Goal: Task Accomplishment & Management: Use online tool/utility

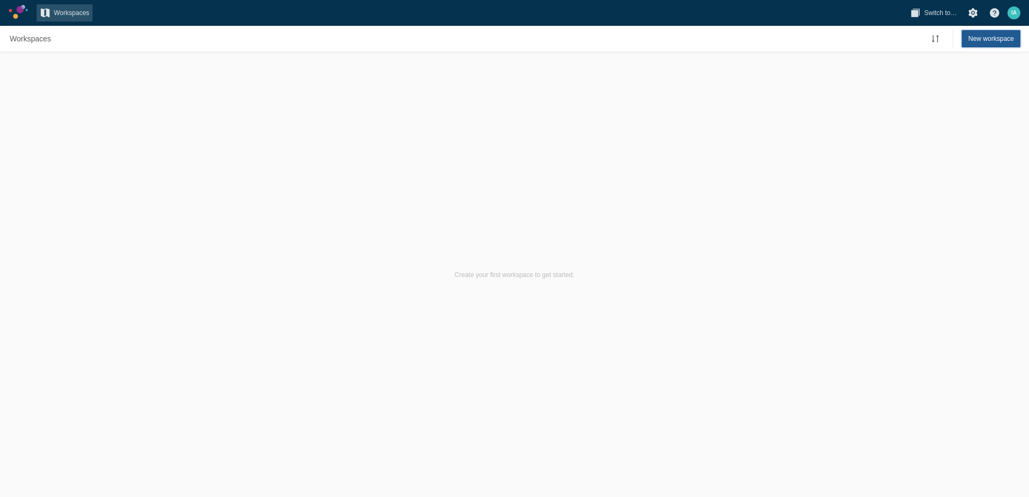
click at [980, 37] on span "New workspace" at bounding box center [991, 38] width 46 height 11
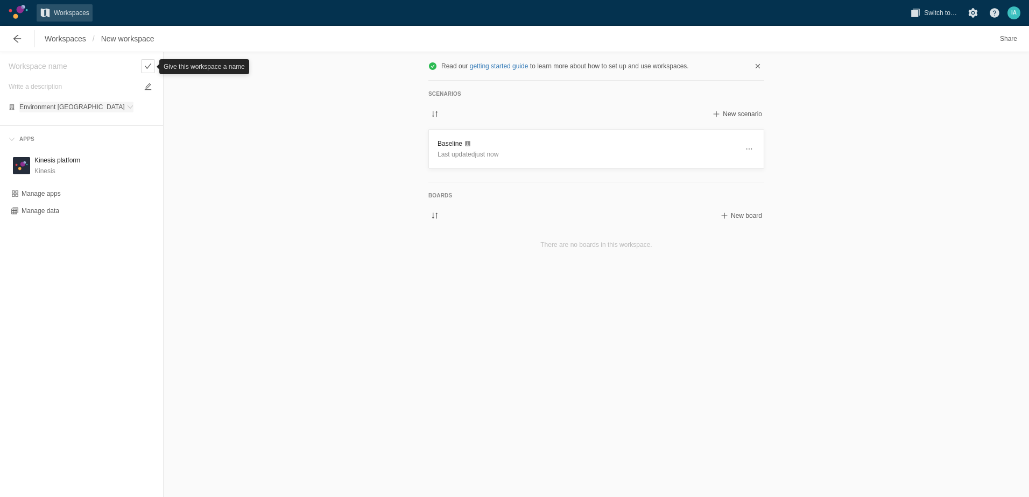
click at [44, 109] on span "Environment [GEOGRAPHIC_DATA]" at bounding box center [71, 107] width 105 height 6
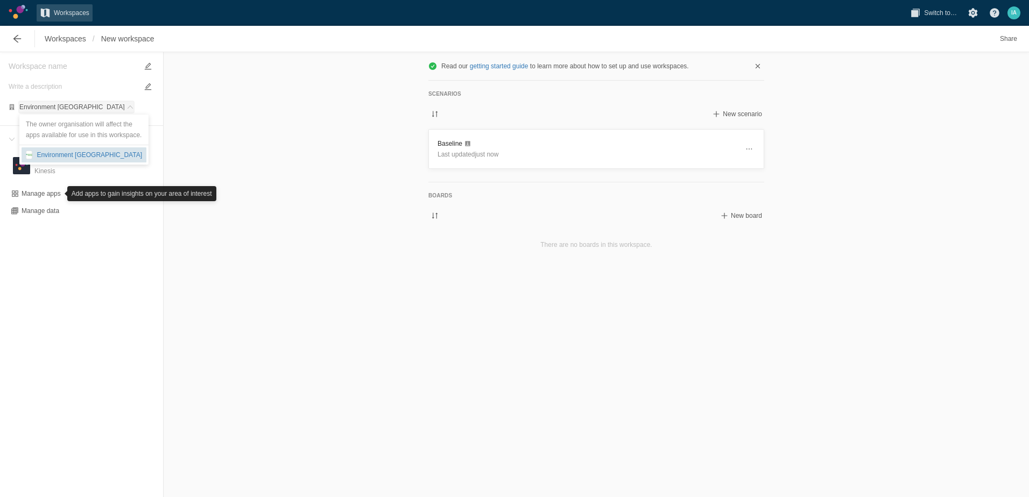
click at [63, 156] on div "Environment [GEOGRAPHIC_DATA]" at bounding box center [87, 155] width 110 height 11
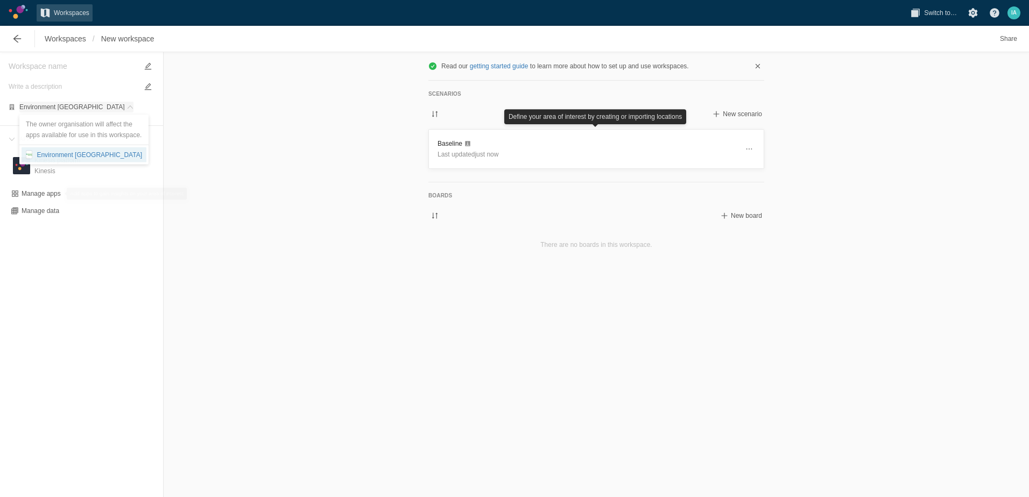
click at [57, 104] on span "Environment [GEOGRAPHIC_DATA]" at bounding box center [71, 107] width 105 height 6
click at [58, 108] on span "Environment [GEOGRAPHIC_DATA]" at bounding box center [71, 107] width 105 height 6
click at [69, 155] on div "Environment [GEOGRAPHIC_DATA]" at bounding box center [87, 155] width 110 height 11
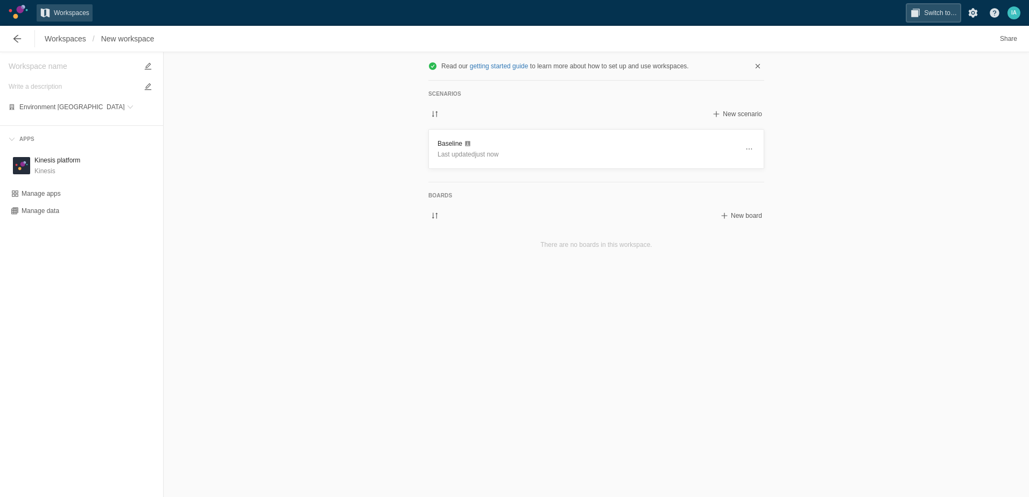
click at [947, 9] on span "Switch to…" at bounding box center [940, 13] width 33 height 11
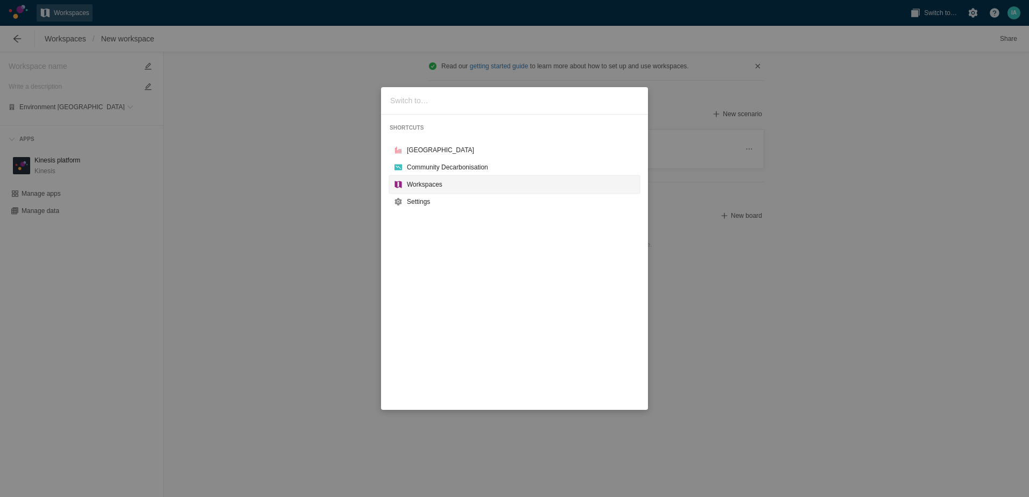
click at [439, 181] on div "Workspaces" at bounding box center [521, 184] width 228 height 11
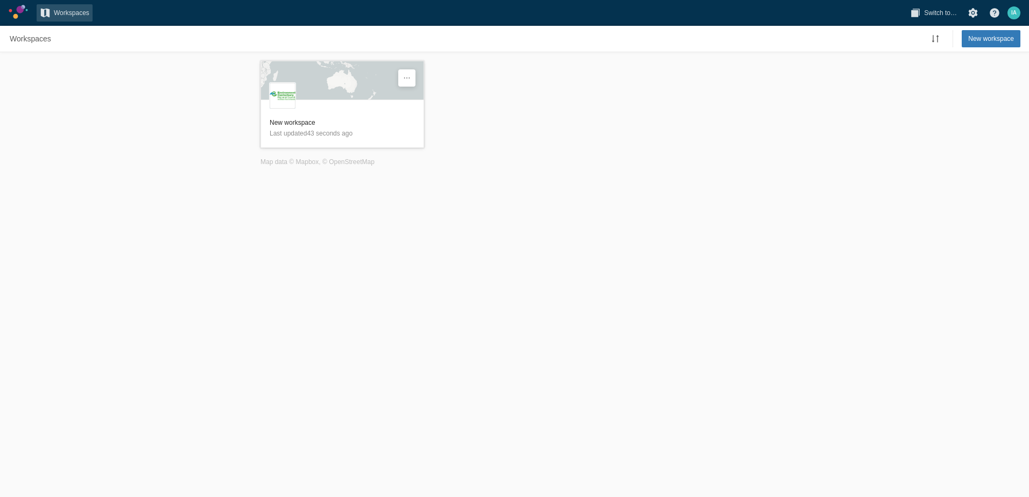
click at [356, 94] on div "E" at bounding box center [342, 84] width 163 height 47
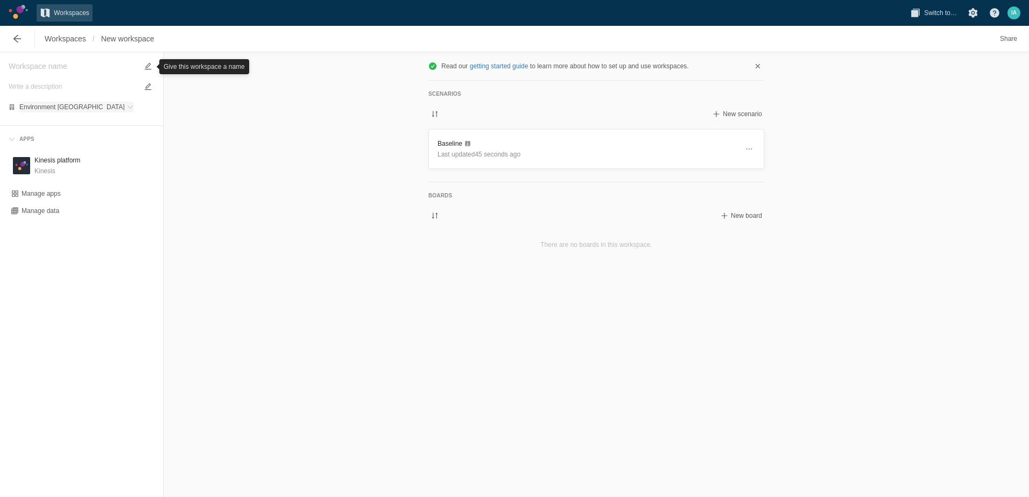
click at [127, 107] on span at bounding box center [130, 107] width 6 height 6
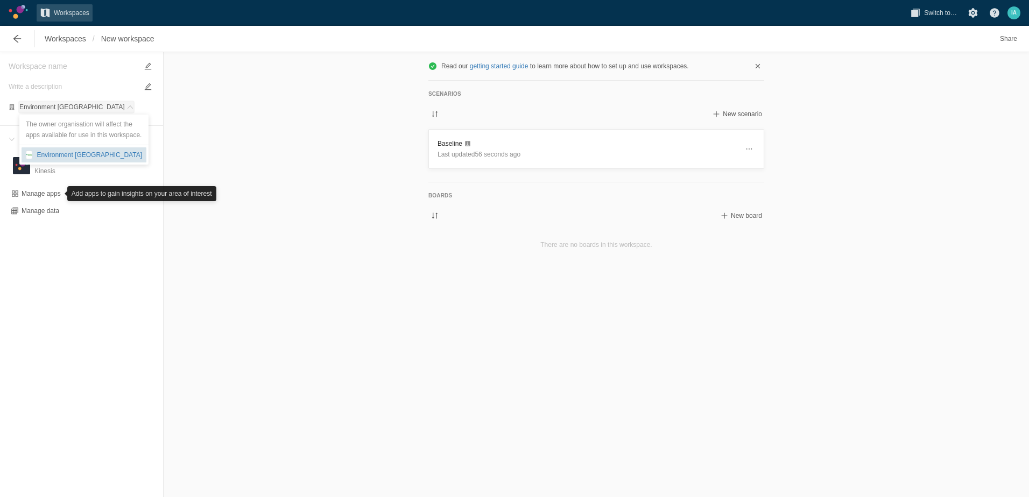
click at [82, 156] on div "Environment [GEOGRAPHIC_DATA]" at bounding box center [87, 155] width 110 height 11
click at [46, 193] on div "Manage apps" at bounding box center [41, 193] width 39 height 9
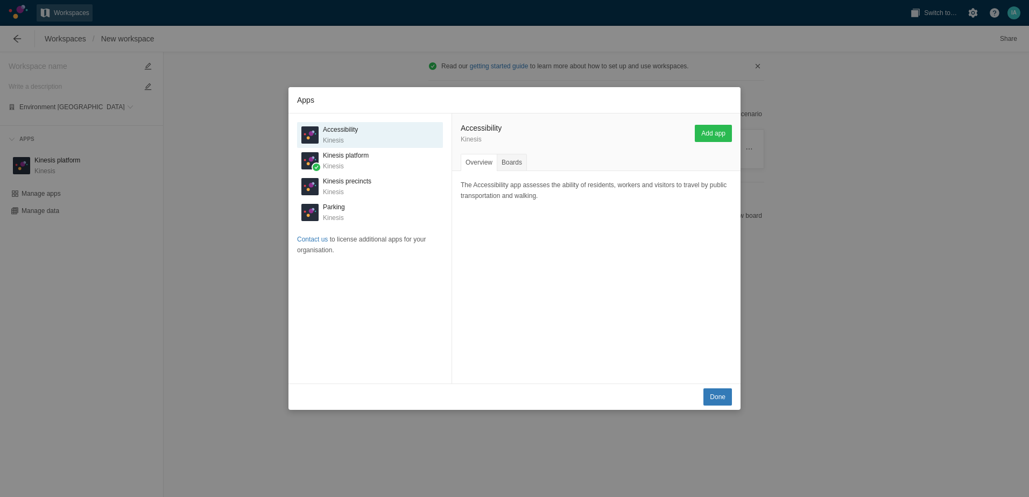
click at [827, 207] on div "Apps K Accessibility Kinesis K Kinesis platform Kinesis K Kinesis precincts Kin…" at bounding box center [514, 248] width 1029 height 497
click at [715, 397] on span "Done" at bounding box center [718, 397] width 16 height 11
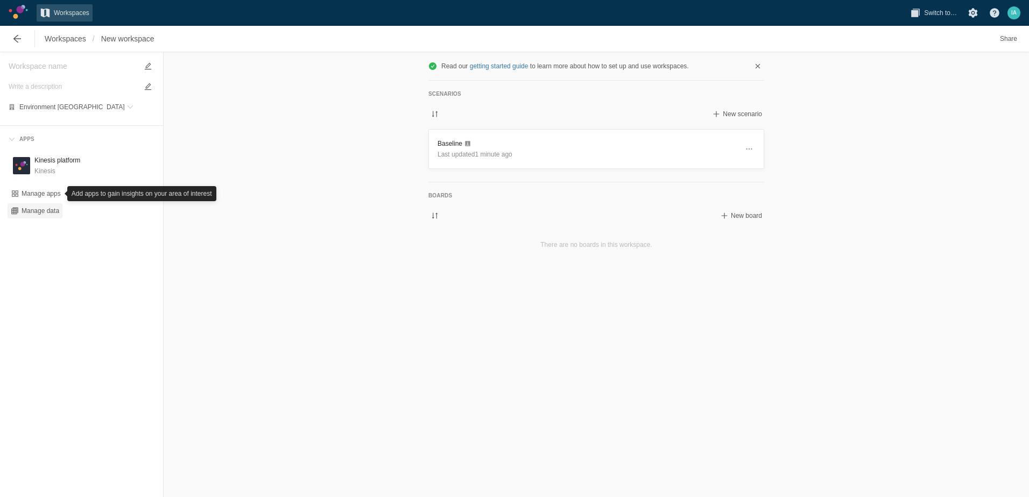
click at [51, 214] on span "Manage data" at bounding box center [41, 211] width 38 height 9
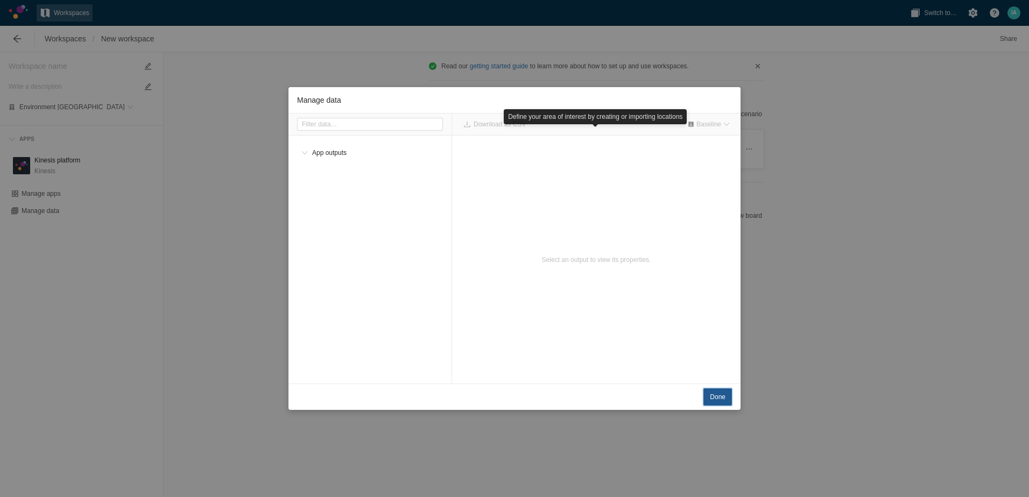
click at [720, 392] on span "Done" at bounding box center [718, 397] width 16 height 11
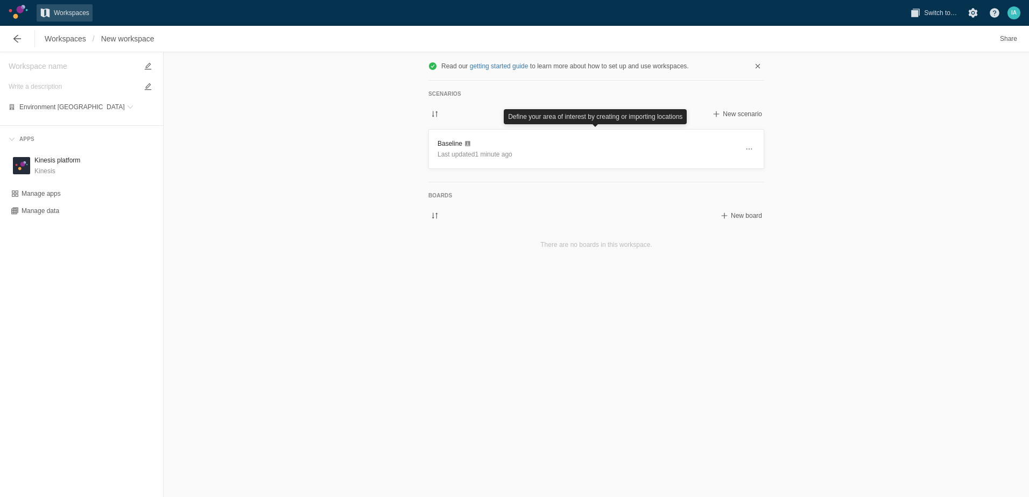
click at [631, 84] on div "Scenarios New scenario Baseline Last updated 1 minute ago" at bounding box center [596, 131] width 353 height 101
click at [445, 147] on h3 "Baseline" at bounding box center [587, 143] width 300 height 11
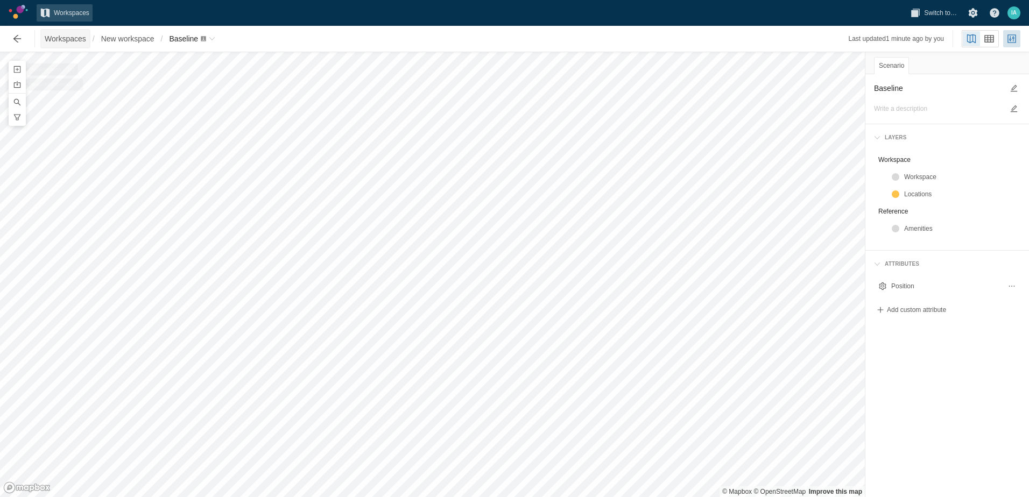
click at [73, 38] on span "Workspaces" at bounding box center [65, 38] width 41 height 11
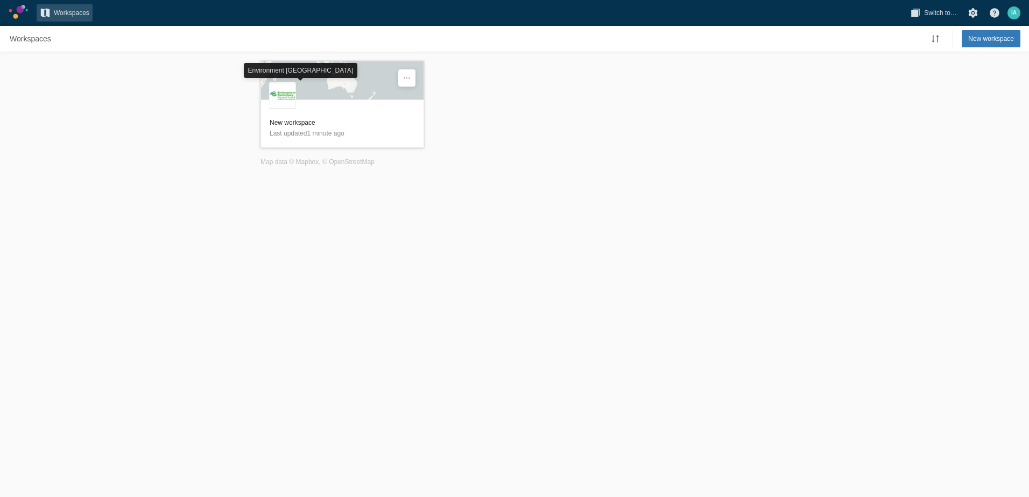
click at [291, 95] on div "E" at bounding box center [283, 96] width 26 height 26
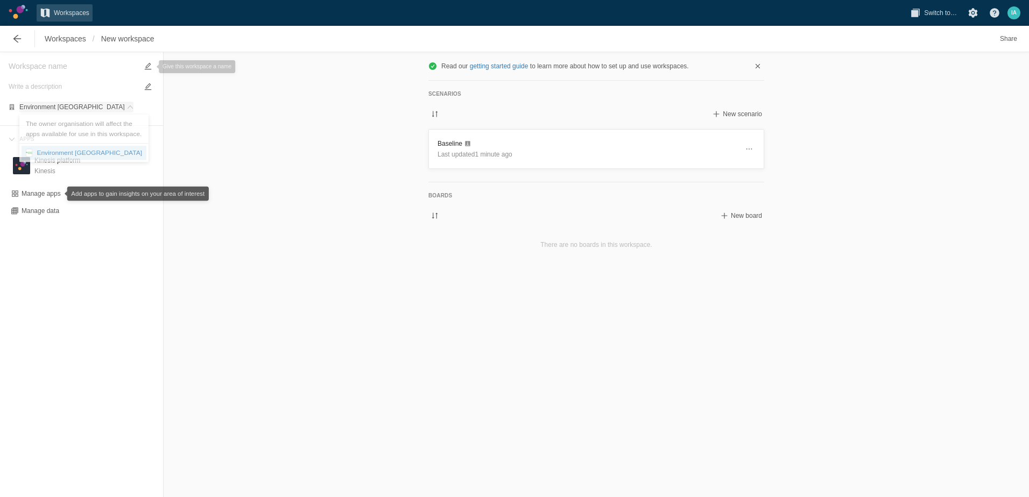
click at [82, 110] on span "Environment [GEOGRAPHIC_DATA]" at bounding box center [71, 107] width 105 height 6
click at [493, 147] on h3 "Baseline" at bounding box center [587, 143] width 300 height 11
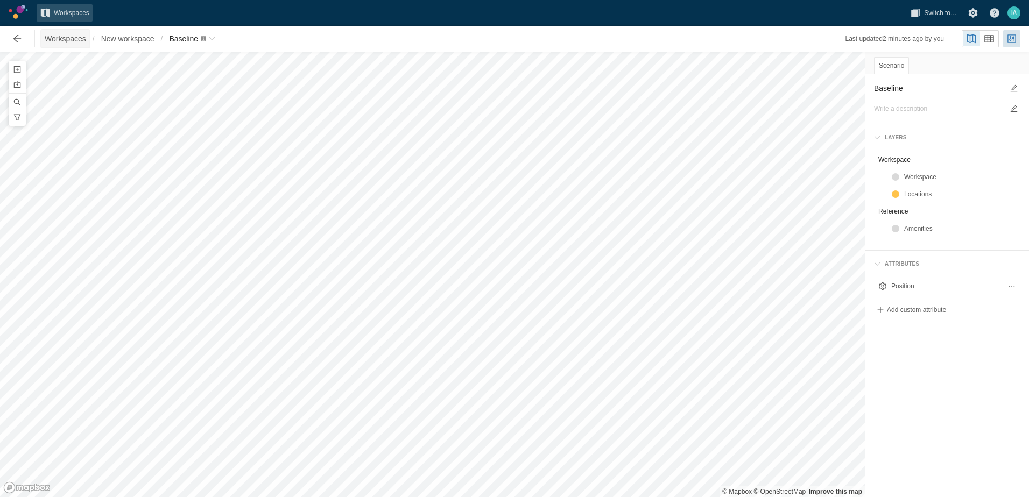
click at [65, 39] on span "Workspaces" at bounding box center [65, 38] width 41 height 11
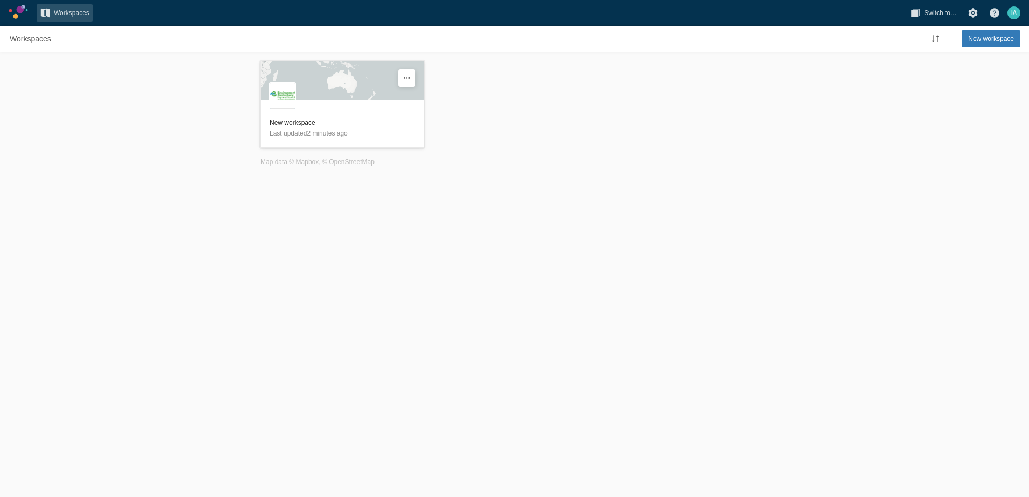
click at [315, 95] on div "E" at bounding box center [342, 84] width 163 height 47
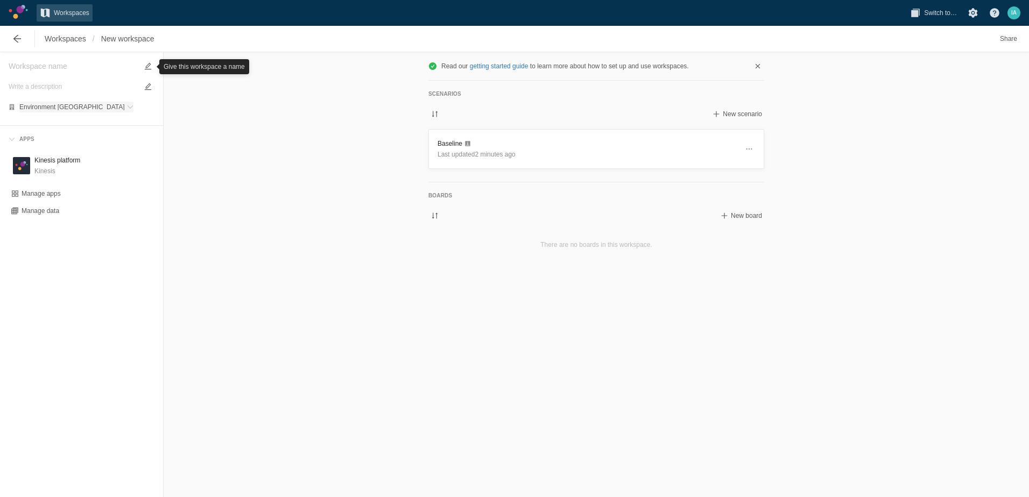
click at [35, 105] on span "Environment [GEOGRAPHIC_DATA]" at bounding box center [71, 107] width 105 height 6
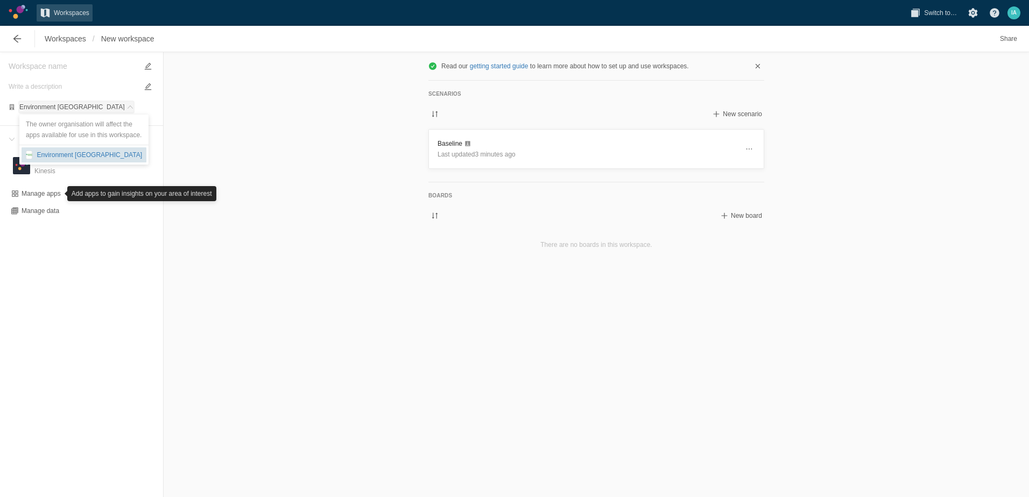
click at [83, 157] on div "Environment [GEOGRAPHIC_DATA]" at bounding box center [87, 155] width 110 height 11
click at [149, 43] on span "New workspace" at bounding box center [127, 38] width 53 height 11
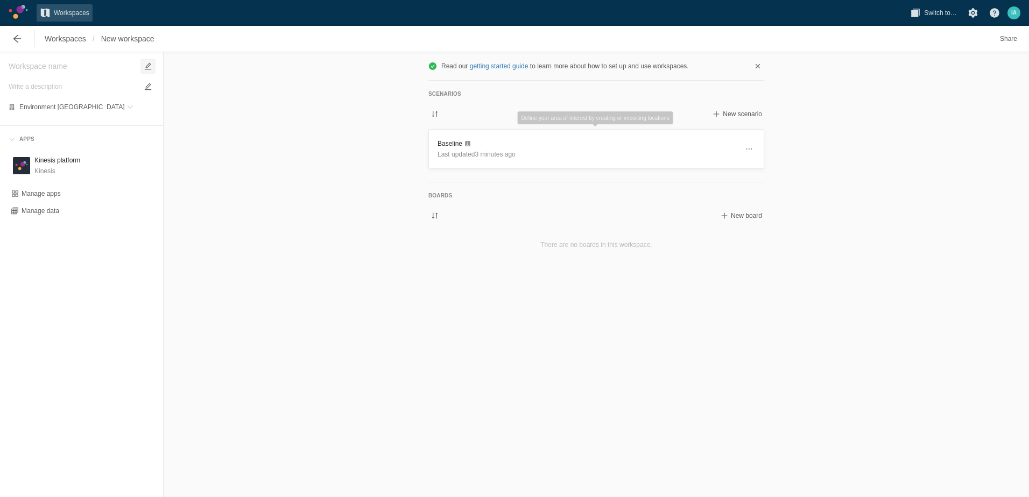
click at [152, 64] on span at bounding box center [148, 66] width 13 height 13
drag, startPoint x: 152, startPoint y: 64, endPoint x: 316, endPoint y: 54, distance: 164.4
click at [320, 54] on div "Read our getting started guide to learn more about how to set up and use worksp…" at bounding box center [596, 274] width 865 height 445
click at [38, 67] on textarea at bounding box center [73, 66] width 129 height 13
drag, startPoint x: 38, startPoint y: 67, endPoint x: 306, endPoint y: 98, distance: 269.3
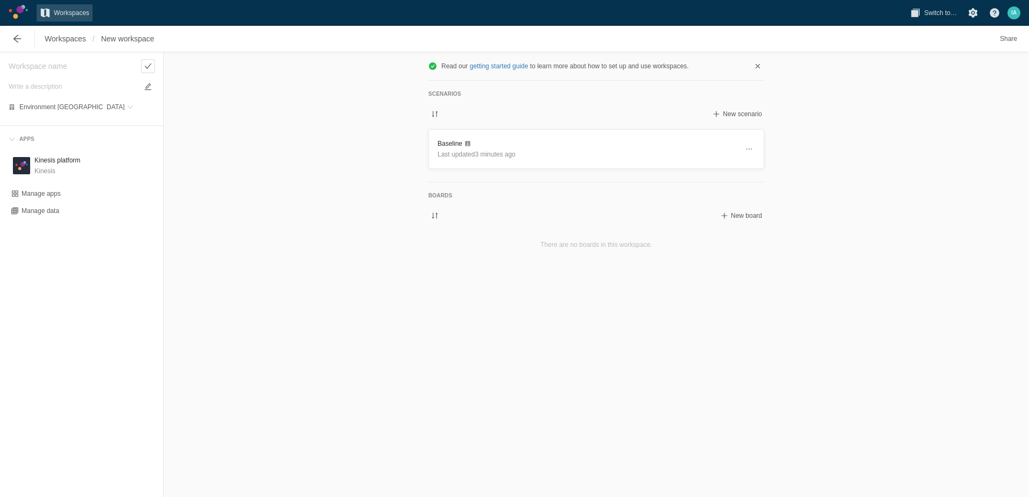
click at [306, 98] on div "Read our getting started guide to learn more about how to set up and use worksp…" at bounding box center [596, 274] width 865 height 445
click at [513, 65] on link "getting started guide" at bounding box center [499, 66] width 59 height 8
click at [499, 151] on span "Last updated 3 minutes ago" at bounding box center [476, 155] width 78 height 8
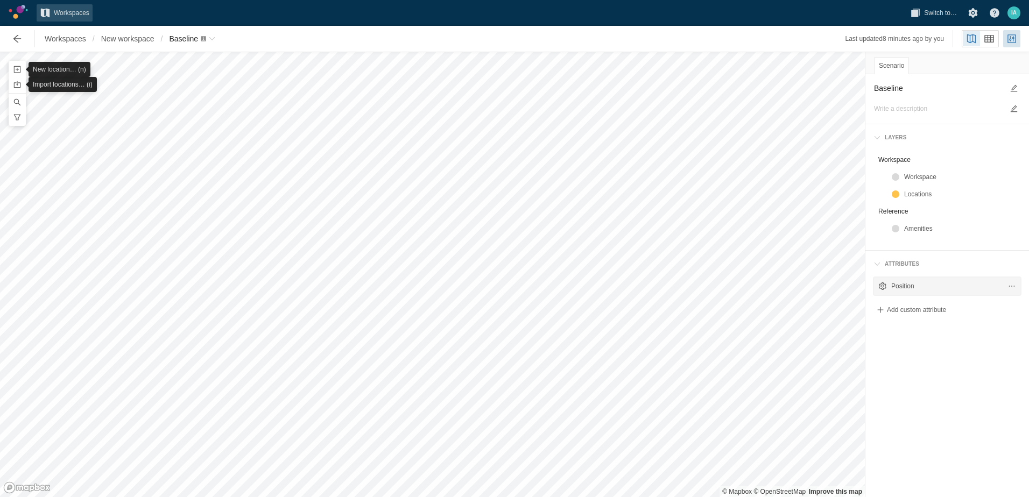
click at [915, 279] on div "Position" at bounding box center [947, 286] width 146 height 17
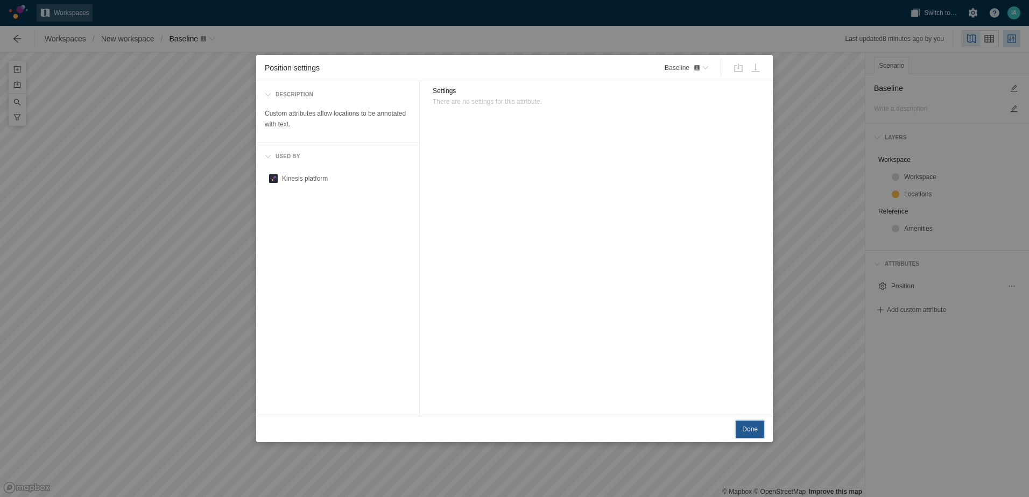
click at [754, 426] on span "Done" at bounding box center [750, 429] width 16 height 11
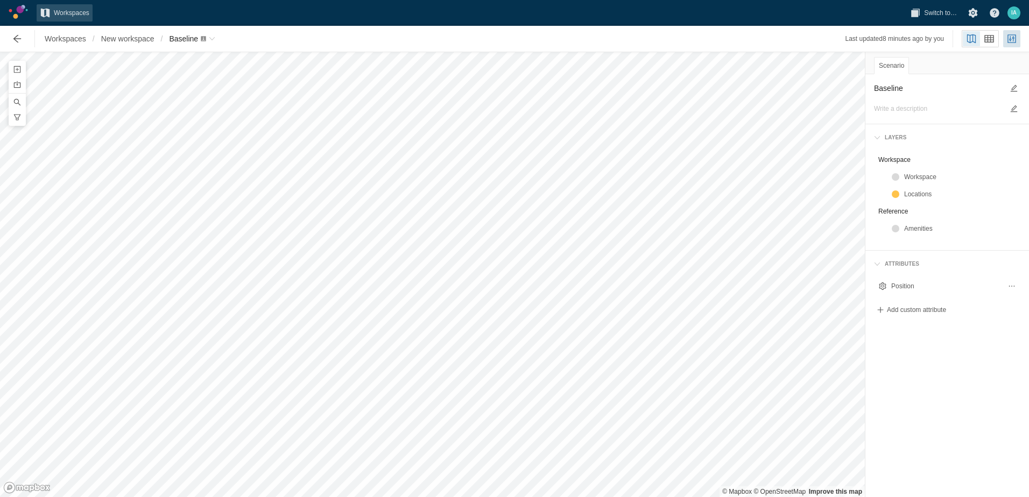
click at [396, 0] on html "Workspaces Switch to… I A Workspaces / New workspace / Baseline Last updated 8 …" at bounding box center [514, 248] width 1029 height 497
click at [874, 129] on div "Layers" at bounding box center [947, 138] width 155 height 18
click at [910, 280] on div "Position" at bounding box center [947, 286] width 146 height 17
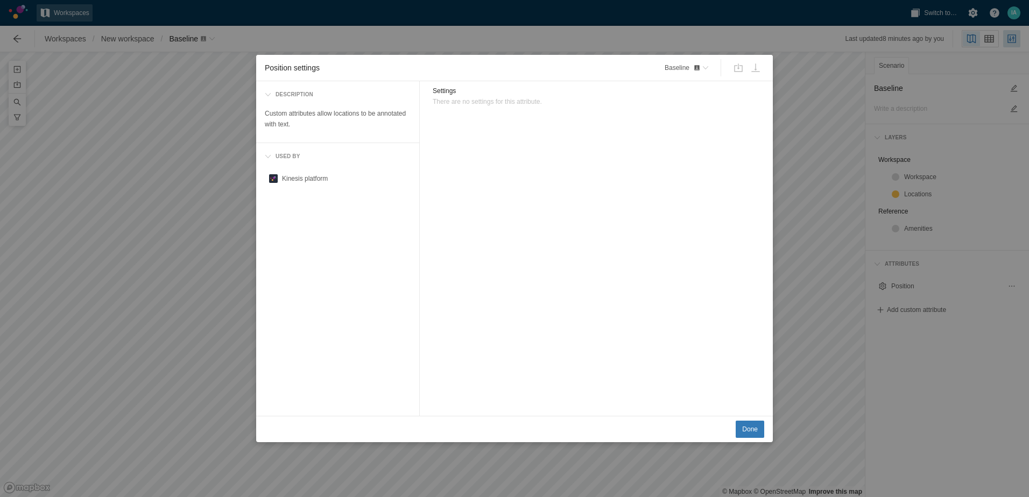
click at [792, 310] on div "Position settings Baseline Description Custom attributes allow locations to be …" at bounding box center [514, 248] width 1029 height 497
click at [831, 118] on div "Position settings Baseline Description Custom attributes allow locations to be …" at bounding box center [514, 248] width 1029 height 497
click at [750, 432] on span "Done" at bounding box center [750, 429] width 16 height 11
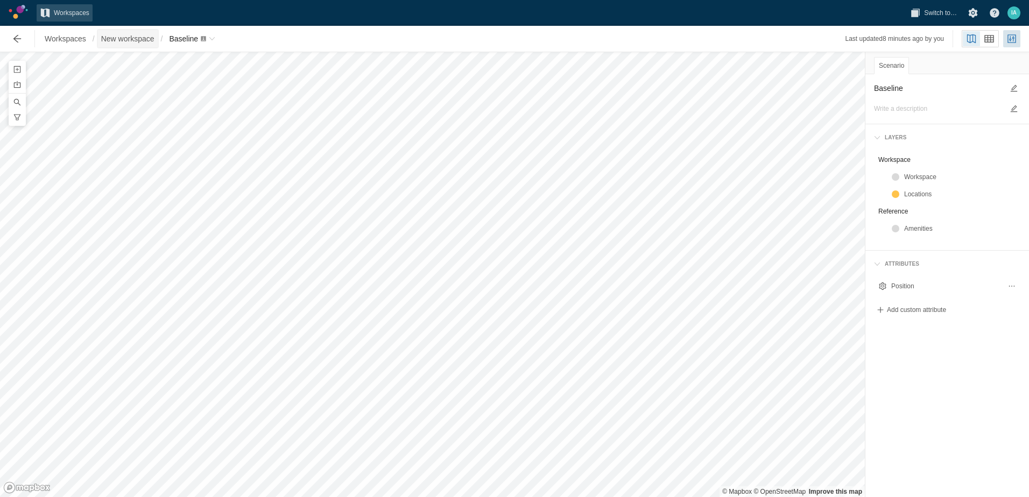
click at [130, 34] on span "New workspace" at bounding box center [127, 38] width 53 height 11
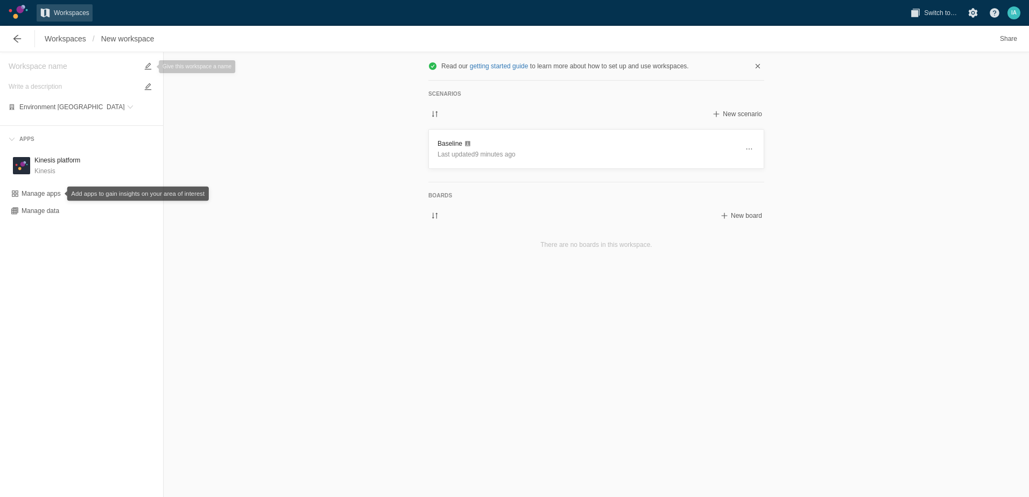
click at [47, 186] on div "K Kinesis platform Kinesis Manage apps Manage data" at bounding box center [81, 187] width 163 height 77
click at [51, 195] on div "Manage apps" at bounding box center [41, 193] width 39 height 9
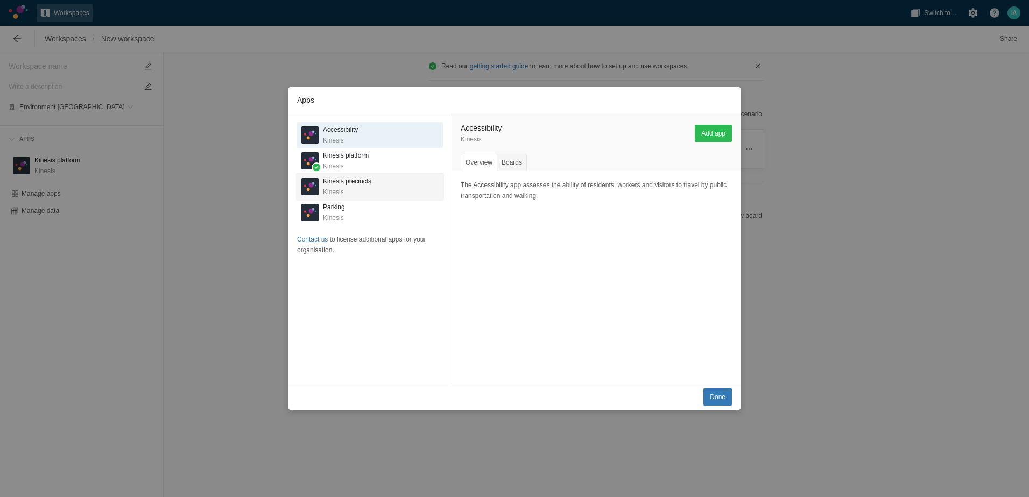
click at [312, 180] on div "K" at bounding box center [309, 186] width 17 height 17
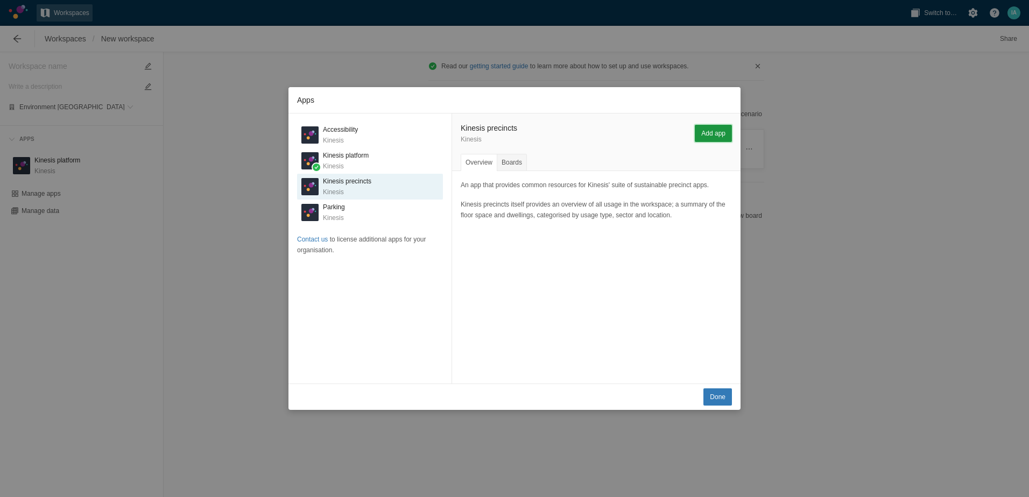
click at [695, 139] on button "Add app" at bounding box center [713, 133] width 37 height 17
click at [723, 401] on span "Done" at bounding box center [718, 397] width 16 height 11
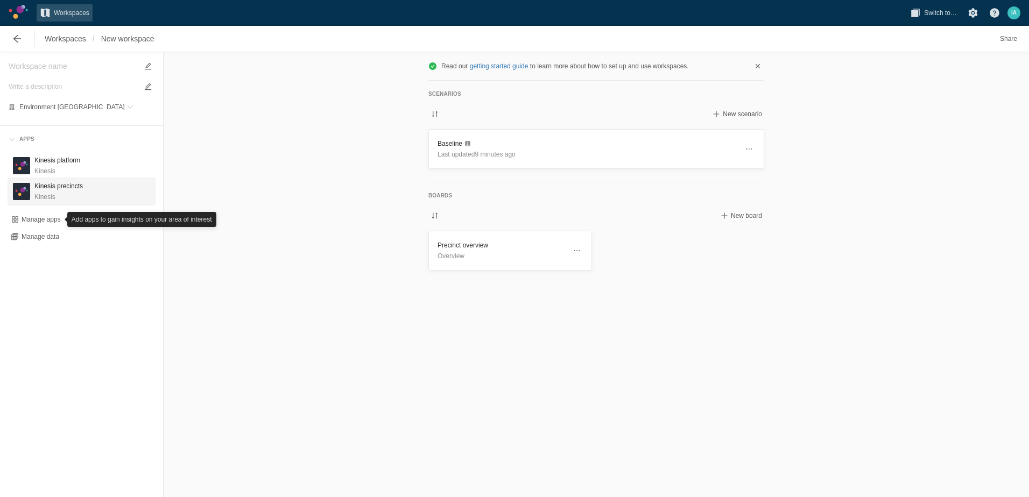
click at [36, 189] on h3 "Kinesis precincts" at bounding box center [58, 186] width 48 height 11
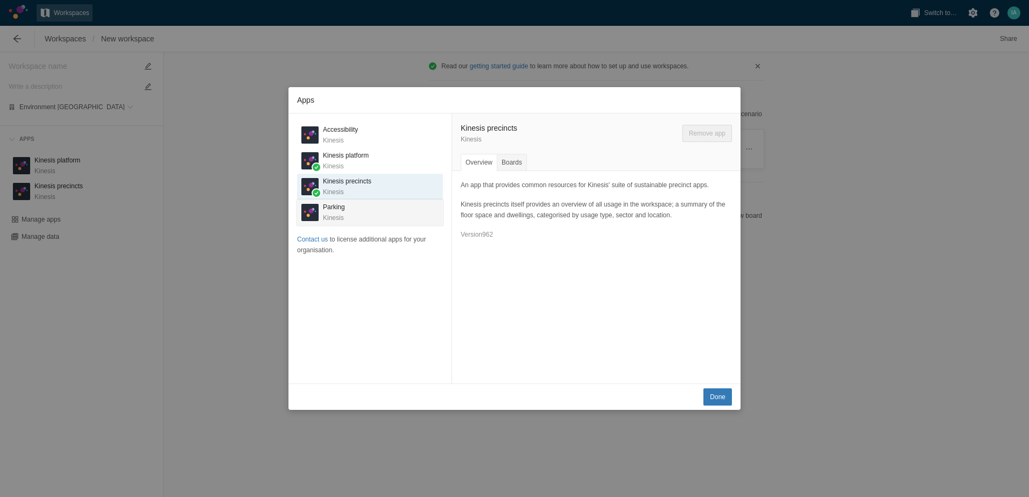
click at [376, 219] on section "K Parking Kinesis" at bounding box center [369, 213] width 137 height 26
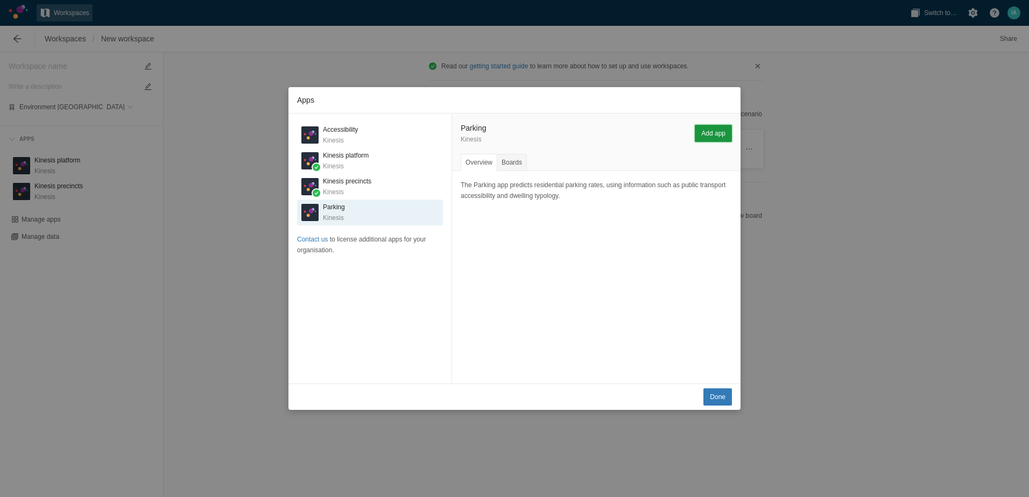
click at [718, 136] on span "Add app" at bounding box center [713, 133] width 24 height 11
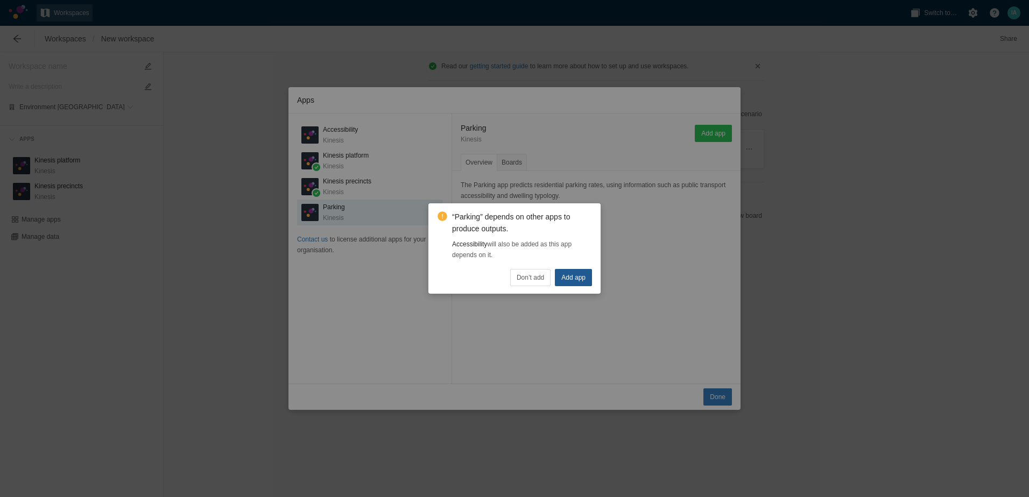
click at [566, 279] on span "Add app" at bounding box center [573, 277] width 24 height 11
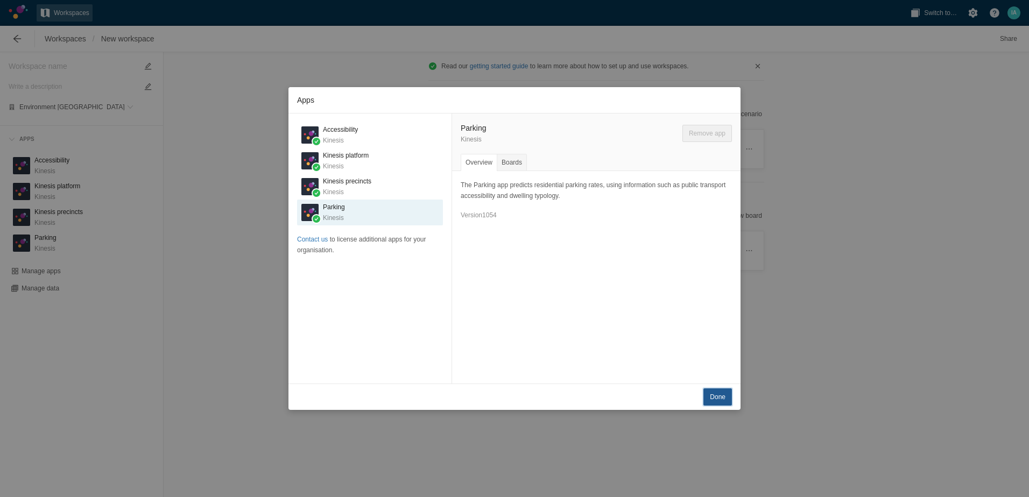
click at [723, 399] on span "Done" at bounding box center [718, 397] width 16 height 11
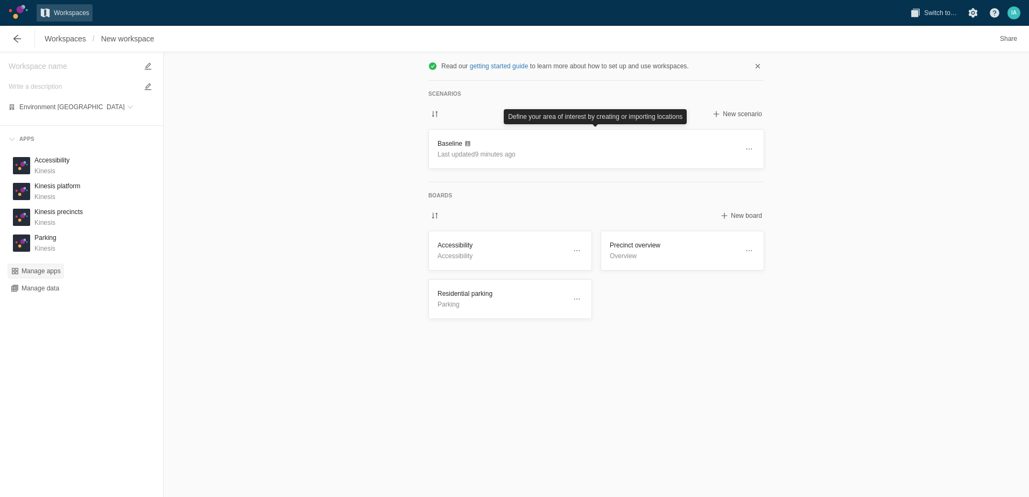
click at [47, 270] on div "Manage apps" at bounding box center [41, 271] width 39 height 9
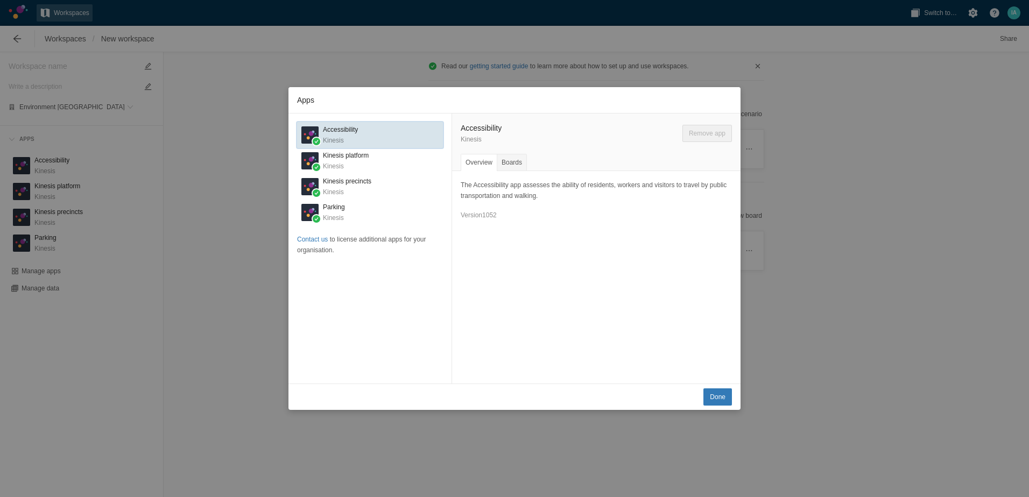
click at [338, 132] on h3 "Accessibility" at bounding box center [340, 129] width 35 height 11
click at [715, 396] on span "Done" at bounding box center [718, 397] width 16 height 11
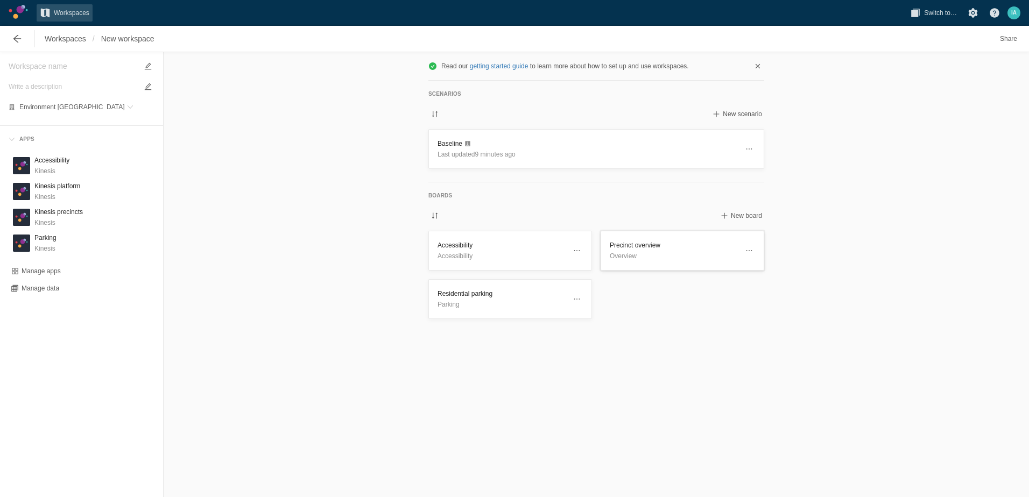
click at [648, 246] on h3 "Precinct overview" at bounding box center [674, 245] width 128 height 11
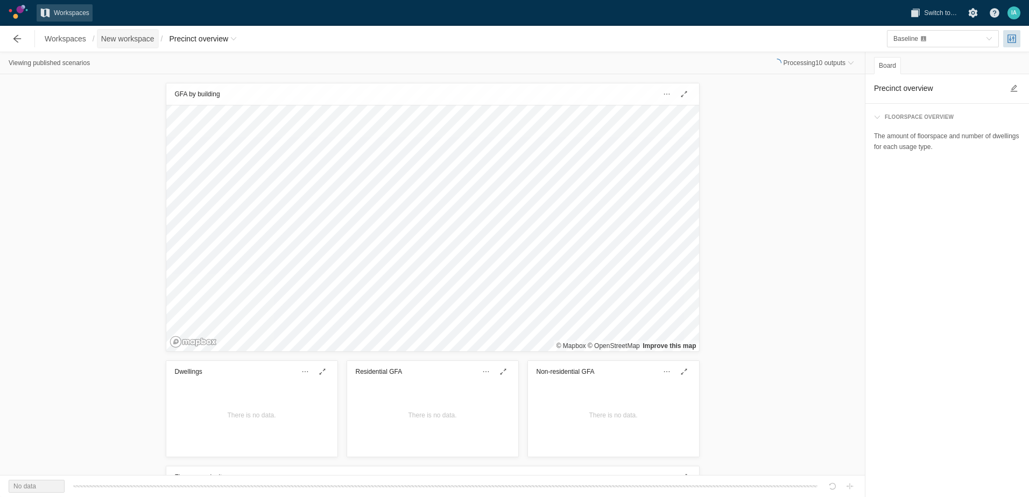
click at [113, 37] on span "New workspace" at bounding box center [127, 38] width 53 height 11
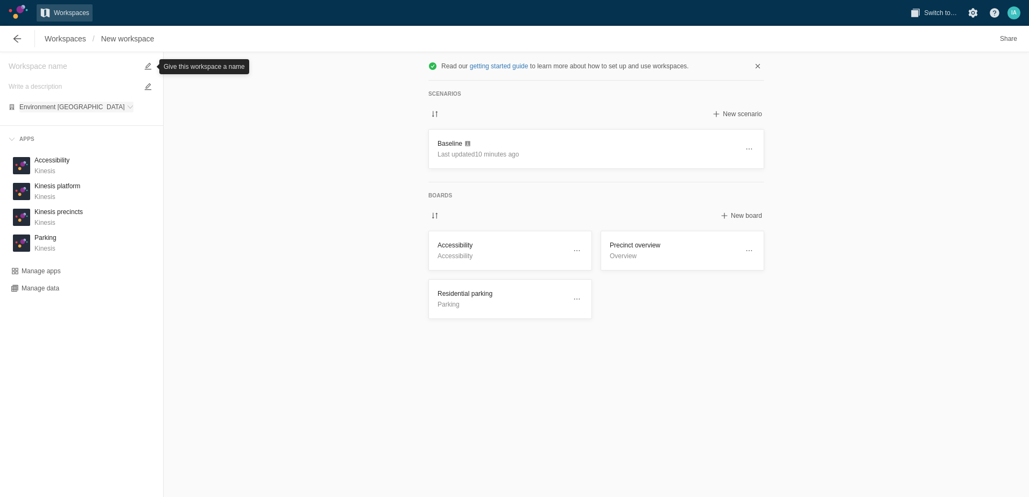
click at [51, 108] on span "Environment [GEOGRAPHIC_DATA]" at bounding box center [71, 107] width 105 height 6
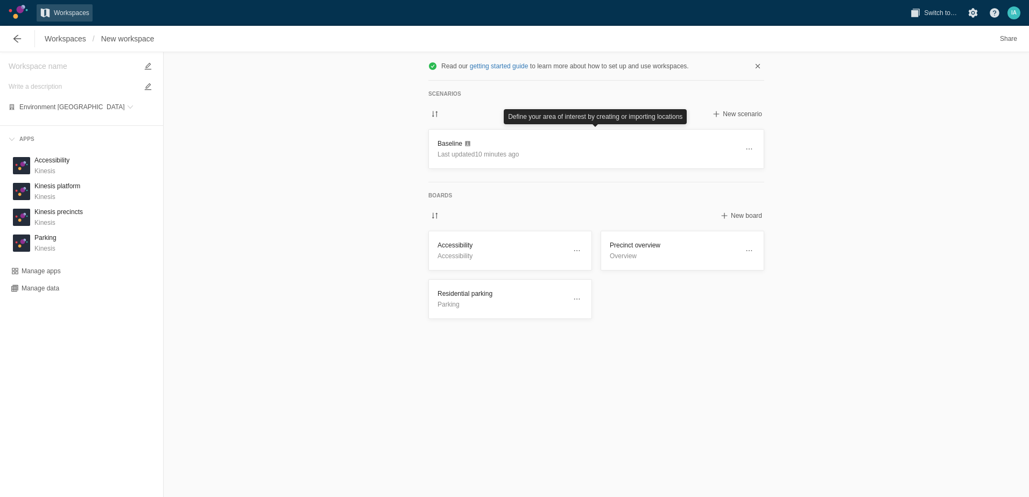
click at [383, 167] on div "Read our getting started guide to learn more about how to set up and use worksp…" at bounding box center [596, 274] width 865 height 445
click at [642, 248] on h3 "Precinct overview" at bounding box center [674, 245] width 128 height 11
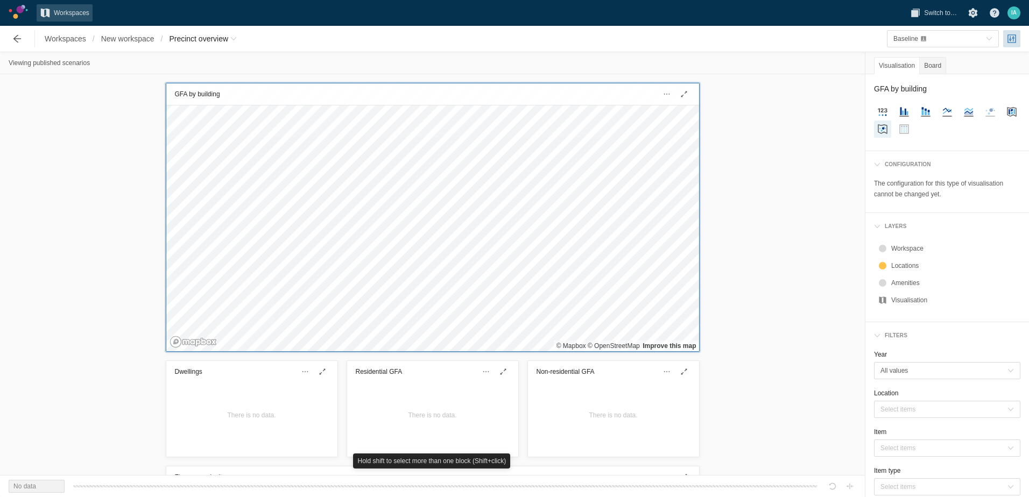
click at [288, 34] on div "Workspaces / New workspace / Precinct overview Baseline Viewing published scena…" at bounding box center [514, 261] width 1029 height 471
click at [580, 352] on section "GFA by building © Mapbox © OpenStreetMap Improve this map" at bounding box center [433, 217] width 534 height 269
click at [1007, 411] on span "toggle menu" at bounding box center [1010, 409] width 6 height 6
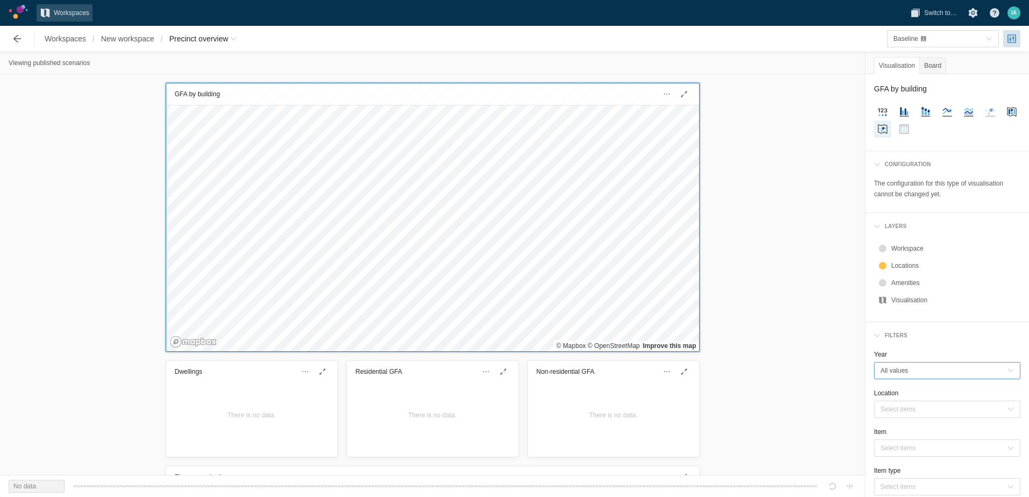
click at [1007, 369] on span "toggle menu" at bounding box center [1010, 371] width 6 height 6
click at [914, 268] on div "Locations" at bounding box center [953, 265] width 125 height 11
click at [995, 367] on span "All values" at bounding box center [943, 370] width 127 height 11
click at [841, 276] on div "GFA by building © Mapbox © OpenStreetMap Improve this map" at bounding box center [432, 218] width 865 height 276
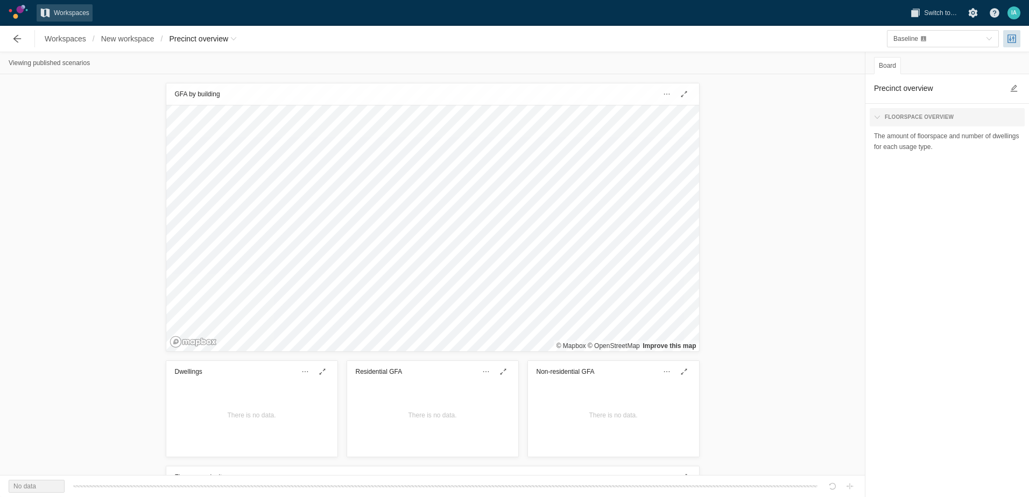
click at [879, 115] on span at bounding box center [877, 117] width 6 height 6
click at [28, 484] on div "No data" at bounding box center [37, 486] width 56 height 13
click at [32, 484] on div "No data" at bounding box center [37, 486] width 56 height 13
click at [932, 201] on div "Precinct overview Floorspace overview The amount of floorspace and number of dw…" at bounding box center [947, 285] width 164 height 423
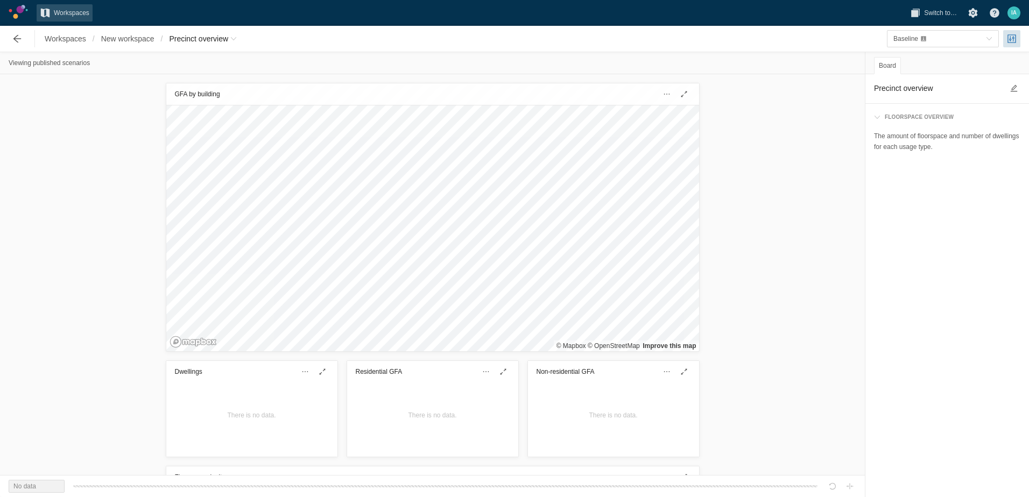
click at [919, 95] on header "Precinct overview" at bounding box center [947, 88] width 164 height 29
click at [891, 119] on div "Floorspace overview" at bounding box center [916, 117] width 73 height 10
click at [930, 37] on div "Baseline" at bounding box center [937, 38] width 88 height 11
click at [912, 57] on span "Baseline" at bounding box center [905, 59] width 25 height 8
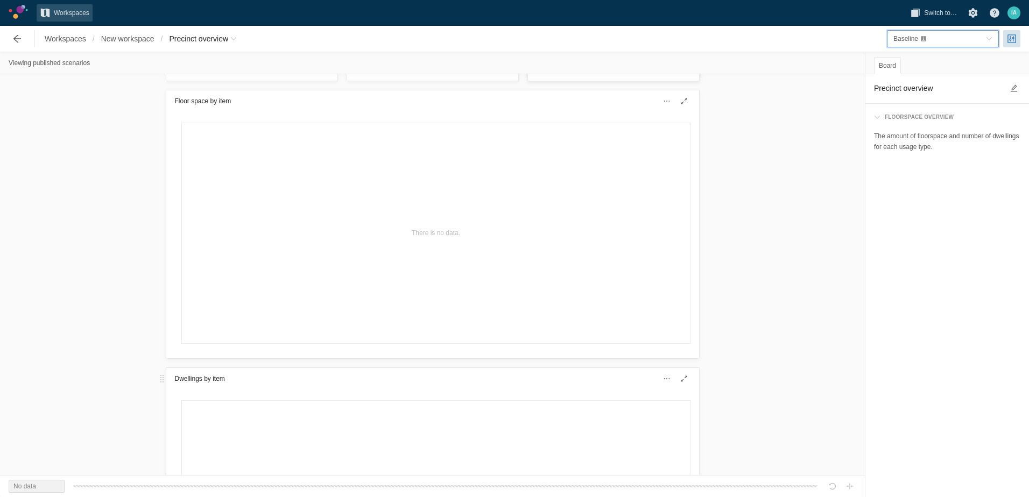
scroll to position [377, 0]
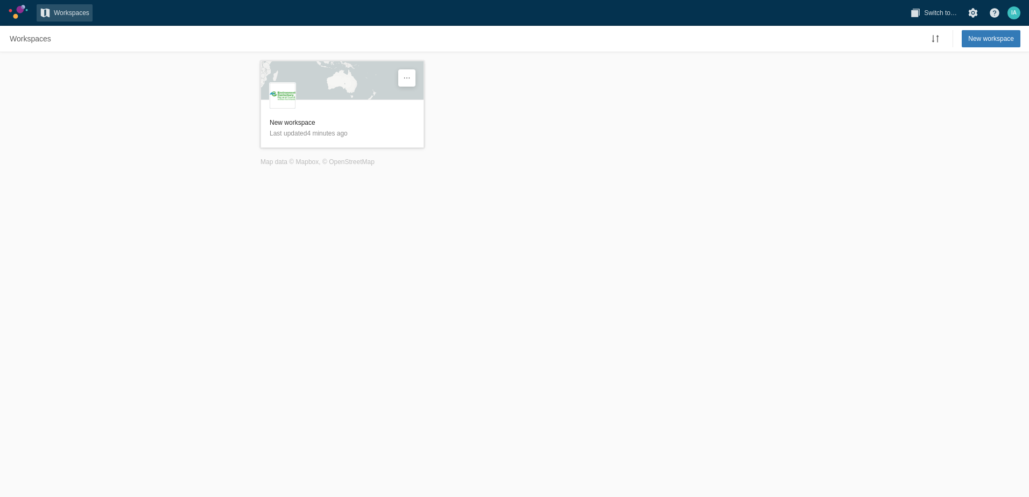
click at [283, 122] on h3 "New workspace" at bounding box center [342, 122] width 145 height 11
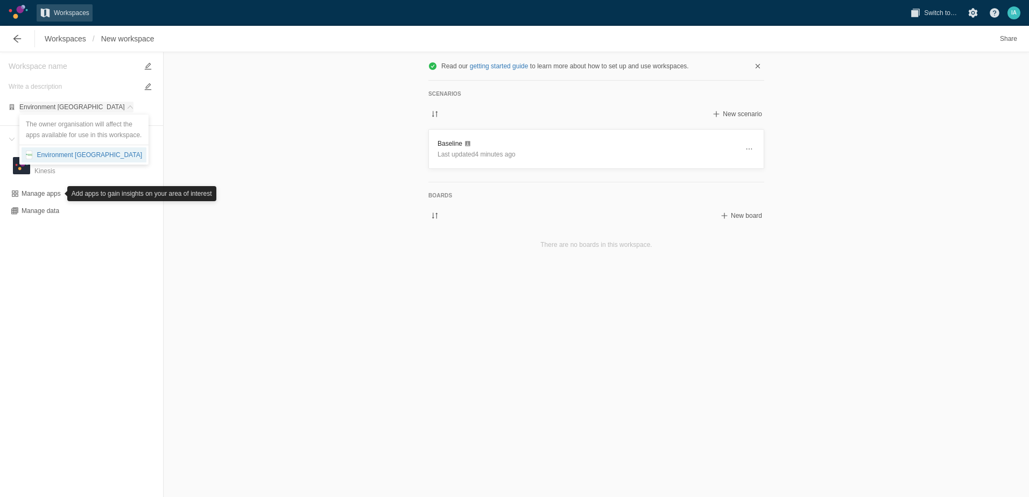
click at [81, 104] on span "Environment [GEOGRAPHIC_DATA]" at bounding box center [71, 107] width 105 height 6
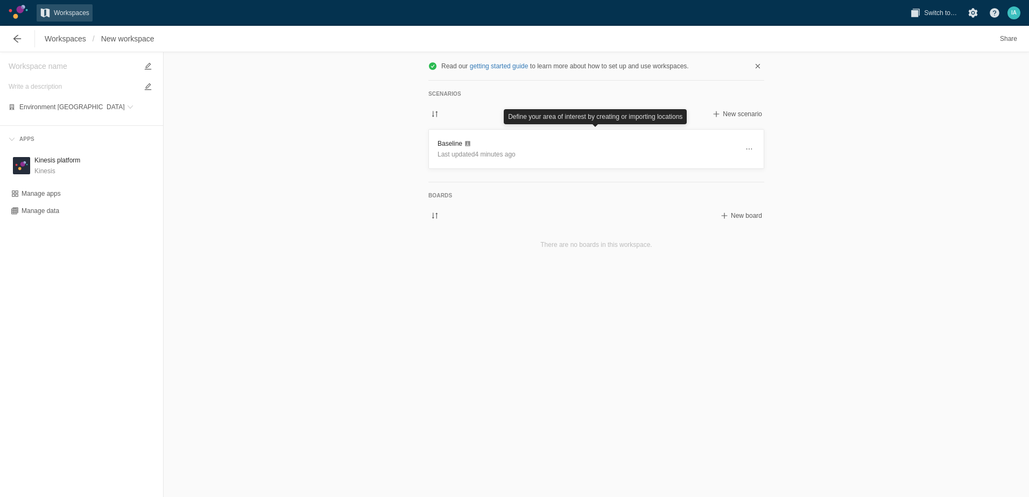
click at [310, 129] on div "Read our getting started guide to learn more about how to set up and use worksp…" at bounding box center [596, 274] width 865 height 445
click at [483, 139] on h3 "Baseline" at bounding box center [587, 143] width 300 height 11
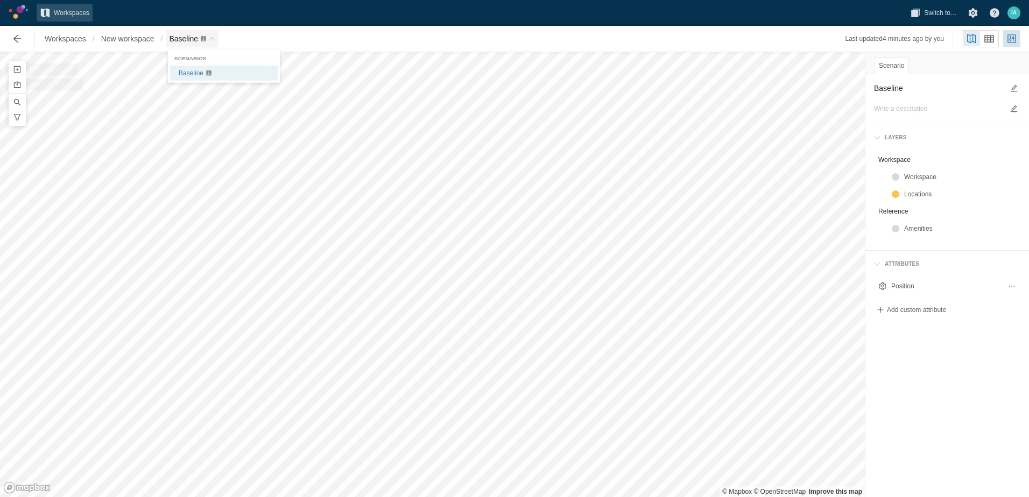
click at [203, 38] on span "Breadcrumb" at bounding box center [203, 39] width 6 height 6
click at [207, 80] on link "Baseline" at bounding box center [224, 73] width 108 height 15
click at [6, 35] on div at bounding box center [17, 39] width 26 height 22
click at [60, 41] on span "Workspaces" at bounding box center [65, 38] width 41 height 11
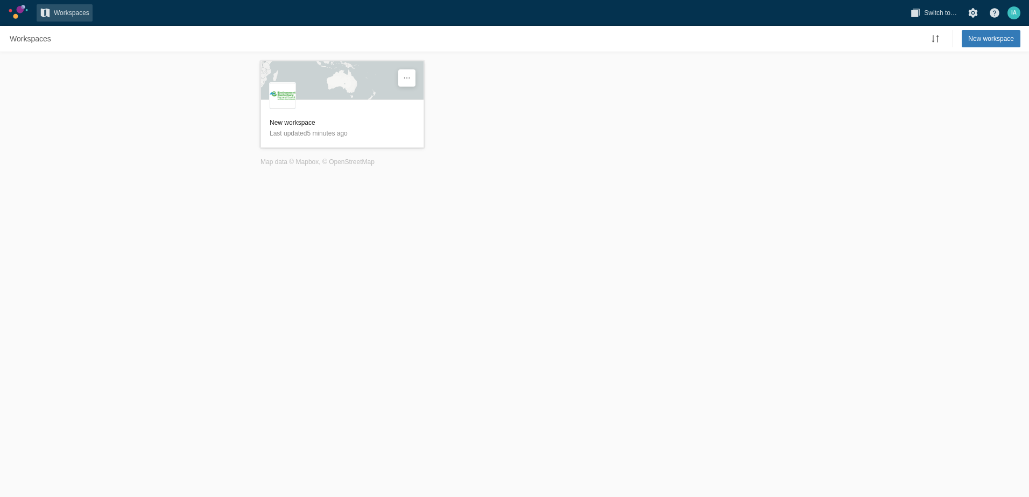
click at [345, 91] on div "E" at bounding box center [342, 84] width 163 height 47
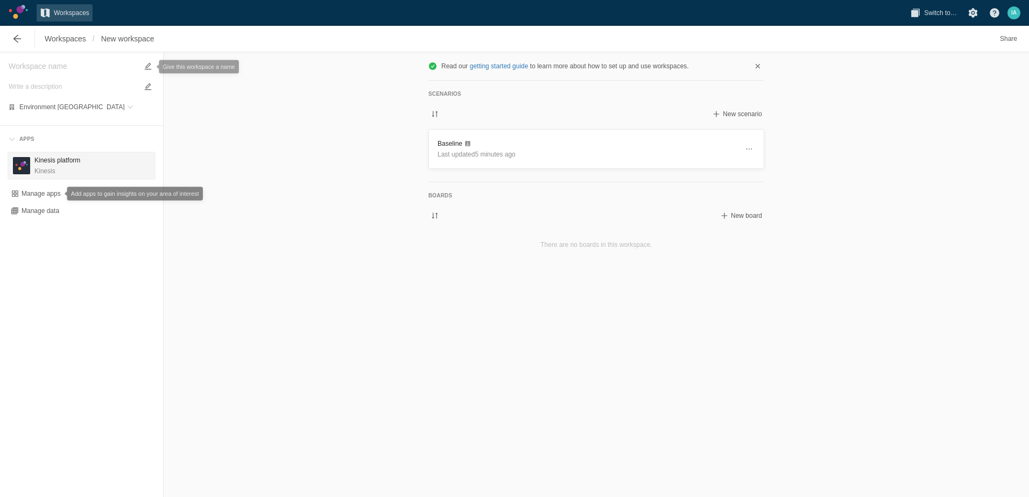
click at [20, 164] on div "K" at bounding box center [21, 165] width 17 height 17
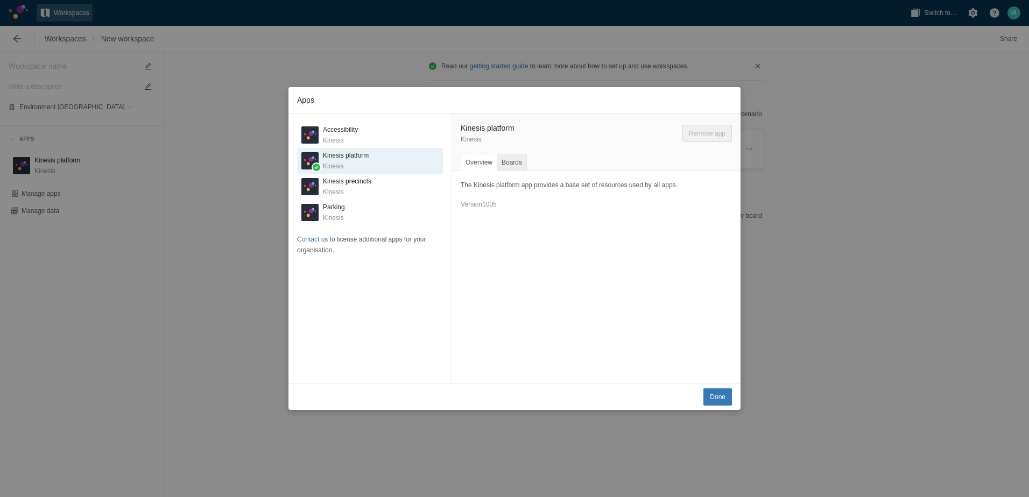
click at [505, 164] on div "Boards" at bounding box center [512, 162] width 30 height 17
click at [708, 395] on button "Done" at bounding box center [717, 397] width 29 height 17
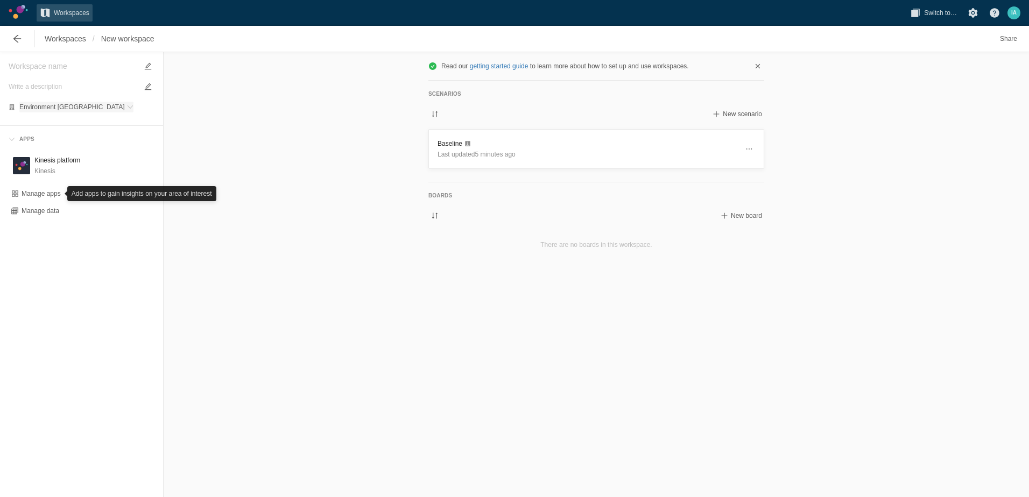
click at [81, 107] on span "Environment [GEOGRAPHIC_DATA]" at bounding box center [71, 107] width 105 height 6
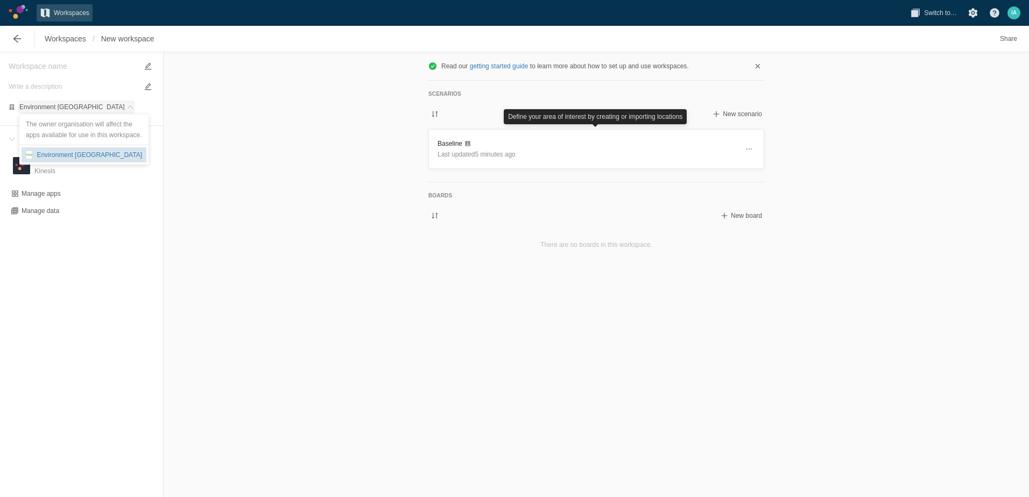
click at [102, 159] on div "Environment [GEOGRAPHIC_DATA]" at bounding box center [87, 155] width 110 height 11
click at [509, 144] on h3 "Baseline" at bounding box center [587, 143] width 300 height 11
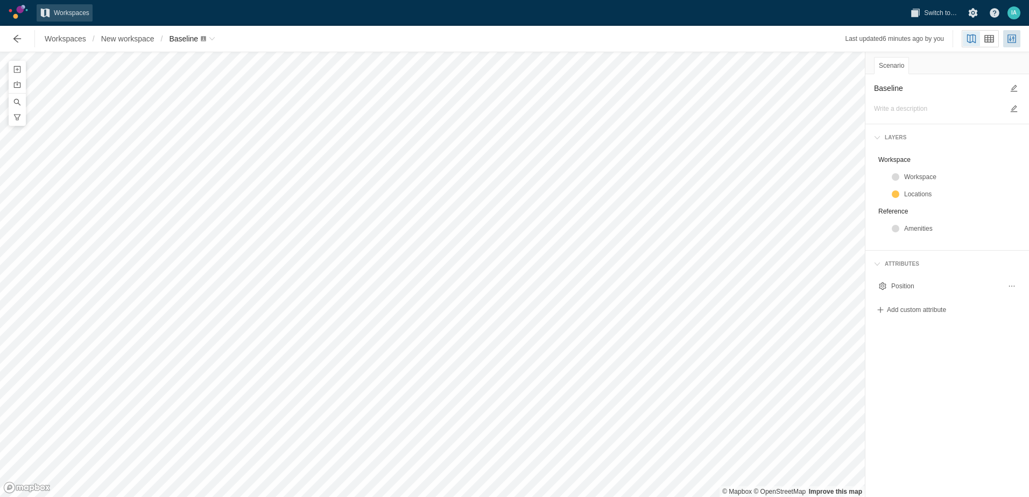
click at [153, 0] on html "Workspaces Switch to… I A Workspaces / New workspace / Baseline Last updated 6 …" at bounding box center [514, 248] width 1029 height 497
click at [900, 193] on div at bounding box center [897, 194] width 13 height 9
click at [880, 262] on span at bounding box center [877, 264] width 6 height 6
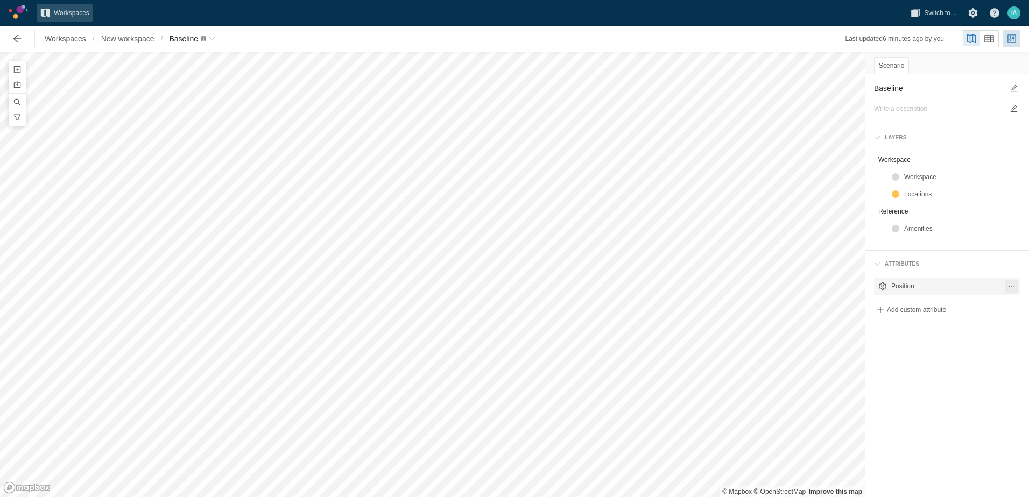
click at [1006, 285] on span at bounding box center [1011, 286] width 13 height 13
click at [908, 176] on div "Workspace" at bounding box center [960, 177] width 112 height 11
click at [986, 37] on span "Grid view (Ctrl+Shift+2)" at bounding box center [989, 38] width 11 height 11
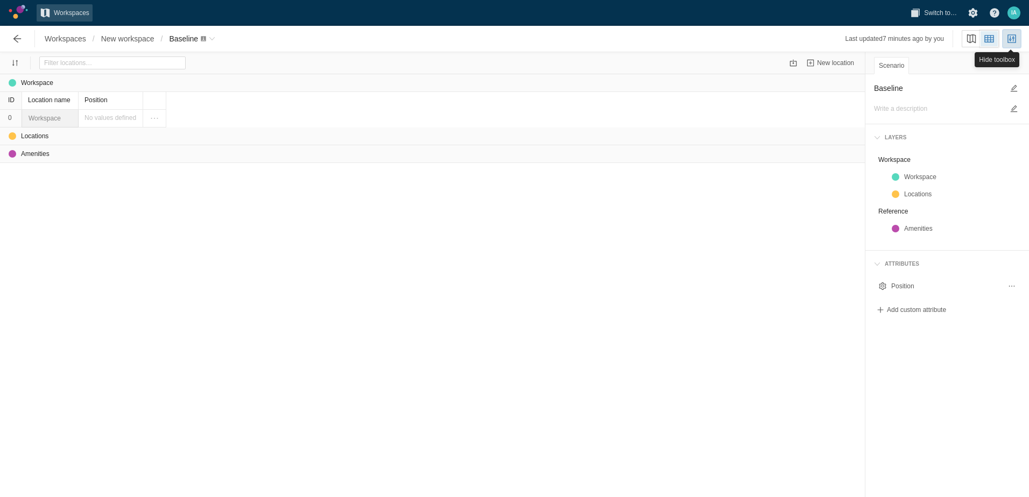
click at [1011, 38] on span at bounding box center [1011, 38] width 11 height 11
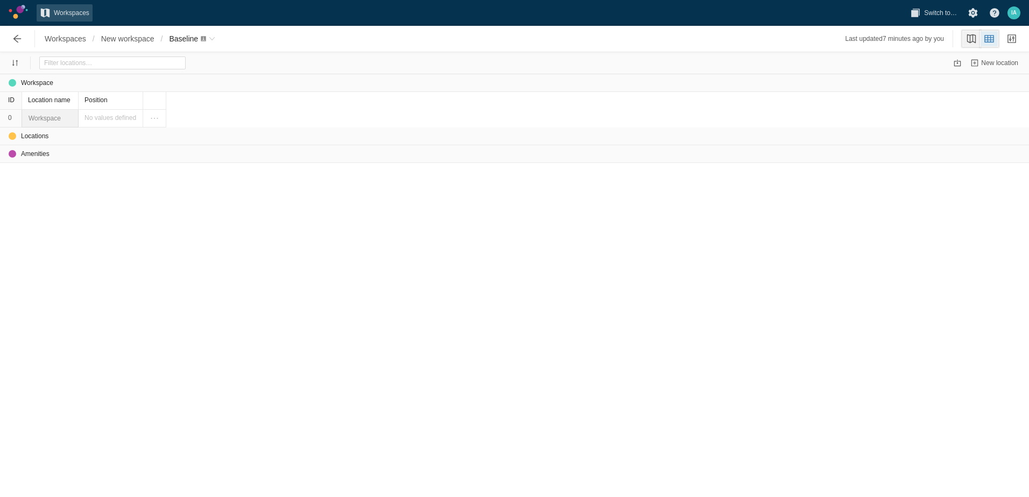
click at [972, 38] on span "Map view (Ctrl+Shift+1)" at bounding box center [971, 38] width 11 height 11
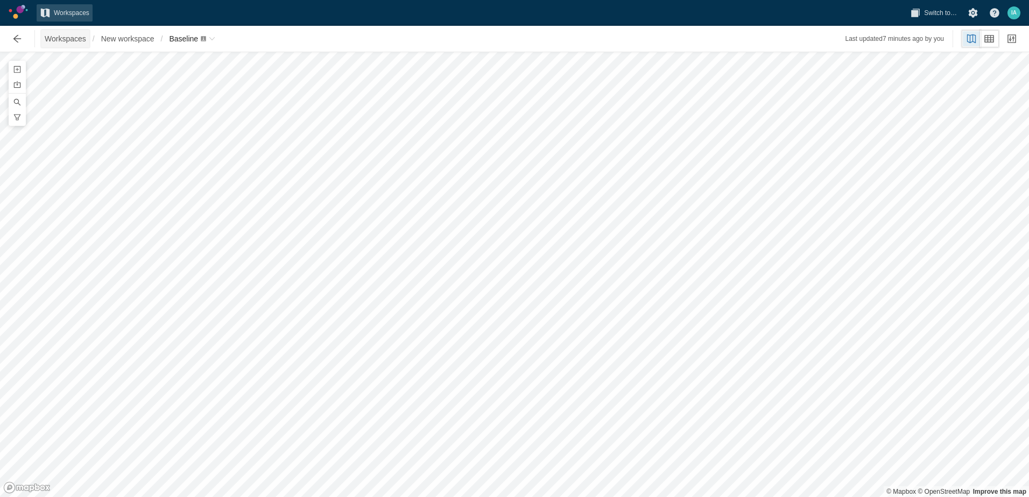
click at [74, 47] on span "Workspaces" at bounding box center [65, 38] width 48 height 17
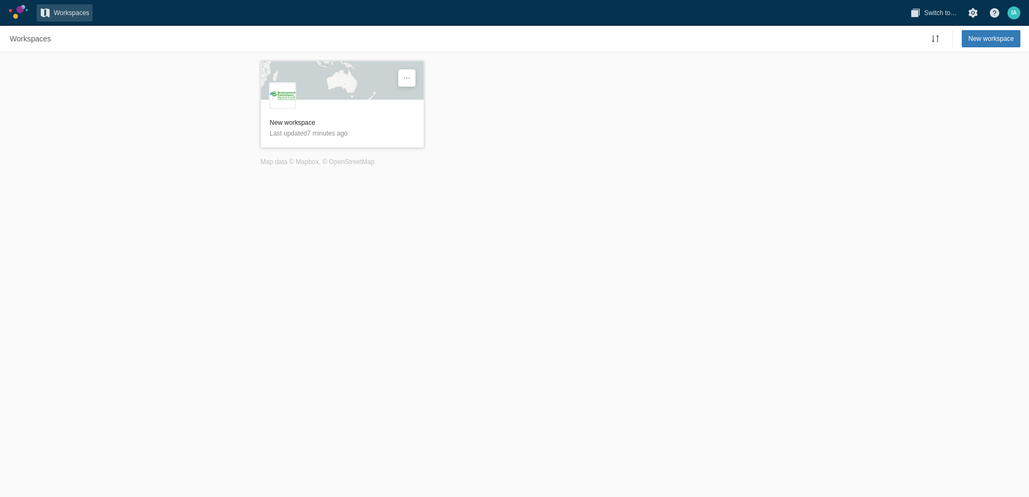
click at [342, 89] on div "E" at bounding box center [342, 84] width 163 height 47
click at [356, 92] on div "E" at bounding box center [342, 84] width 163 height 47
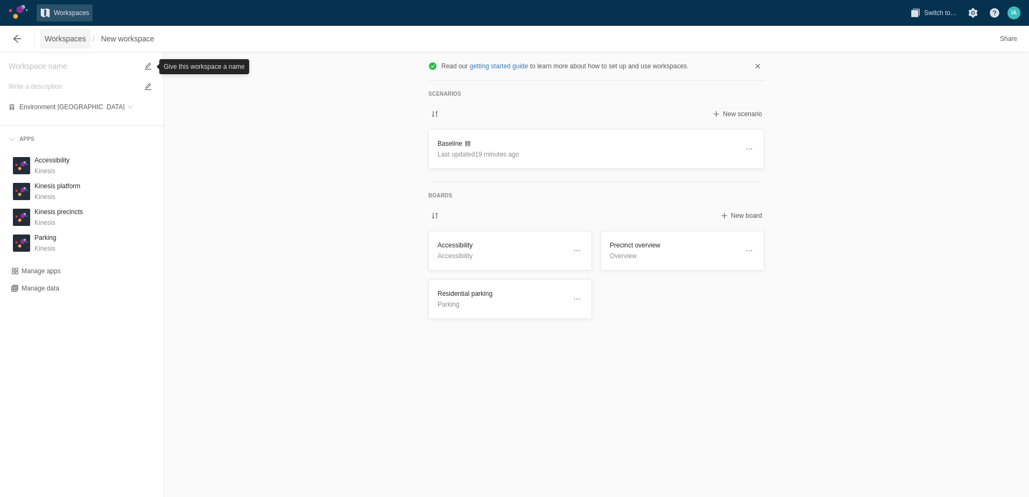
click at [78, 32] on span "Workspaces" at bounding box center [65, 38] width 48 height 17
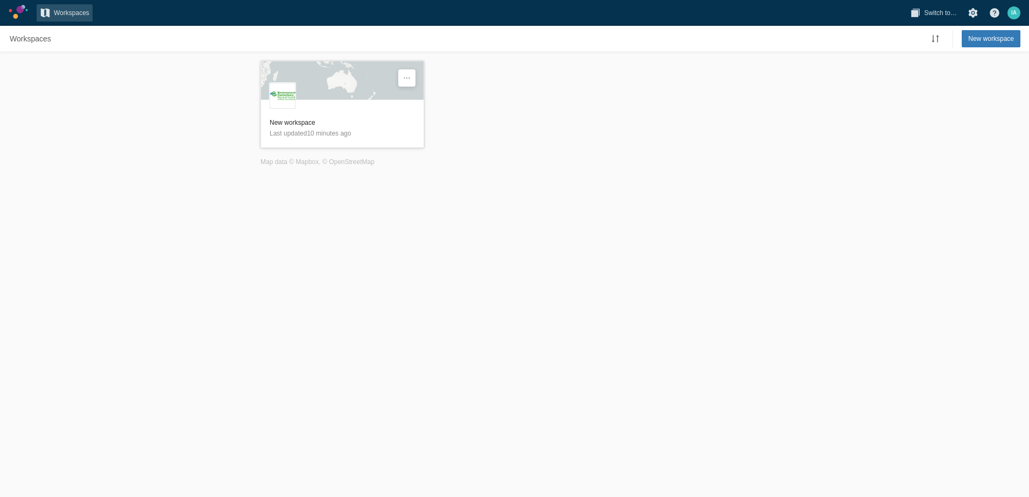
click at [370, 77] on div "E" at bounding box center [342, 84] width 163 height 47
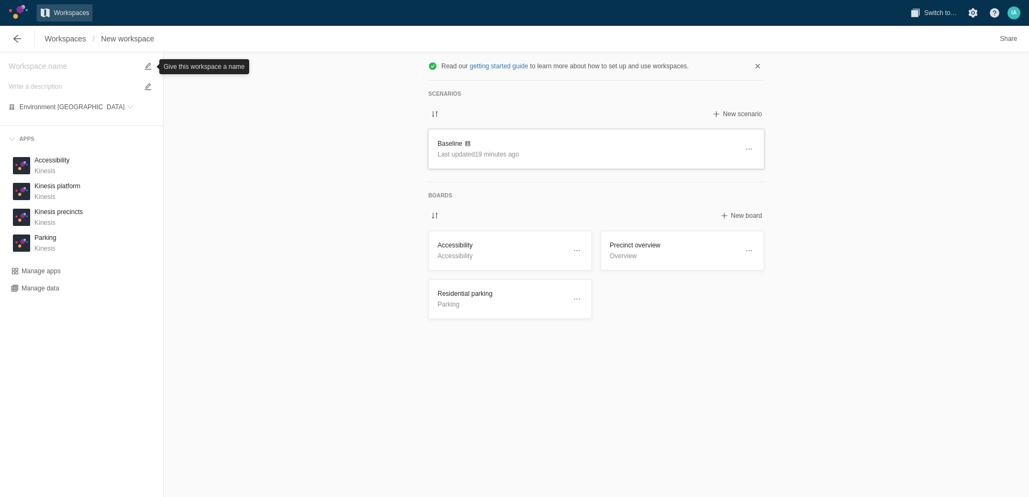
click at [553, 149] on p "Last updated 19 minutes ago" at bounding box center [587, 154] width 300 height 11
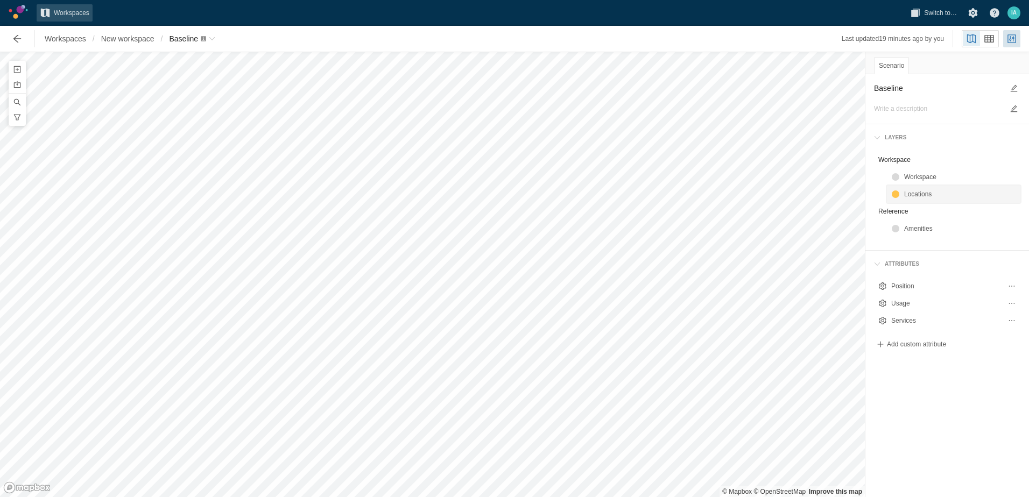
click at [913, 196] on div "Locations" at bounding box center [960, 194] width 112 height 11
click at [914, 180] on div "Workspace" at bounding box center [960, 177] width 112 height 11
click at [910, 281] on div "Position" at bounding box center [946, 286] width 110 height 11
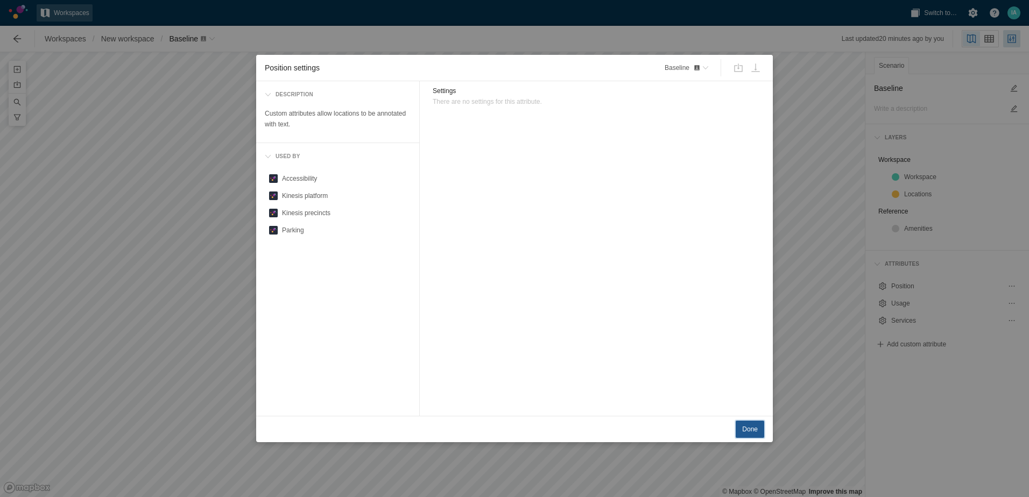
click at [754, 426] on span "Done" at bounding box center [750, 429] width 16 height 11
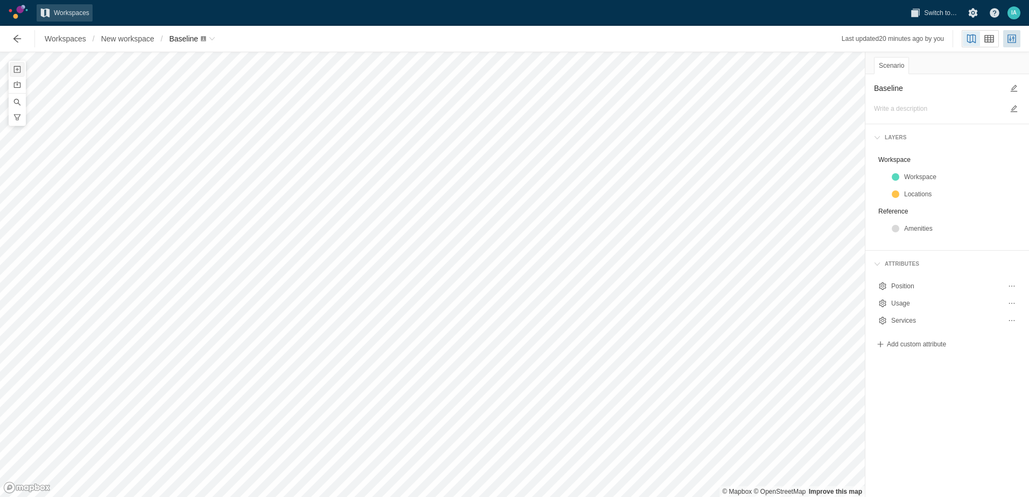
click at [21, 73] on span at bounding box center [17, 69] width 9 height 9
click at [72, 85] on div "Amenities" at bounding box center [59, 87] width 33 height 11
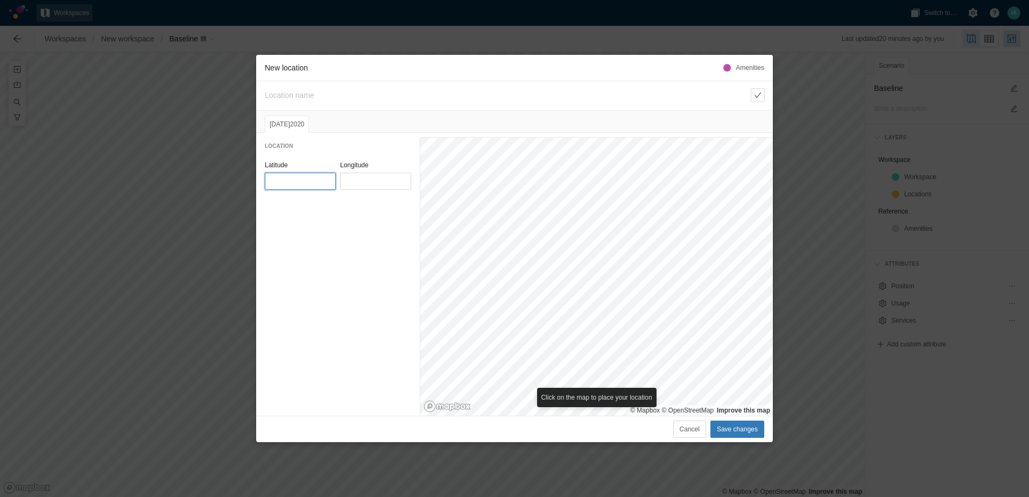
click at [293, 185] on input "Latitude" at bounding box center [300, 181] width 71 height 17
click at [289, 98] on textarea "New location" at bounding box center [506, 95] width 482 height 13
click at [256, 136] on div "New location Amenities 1 Jan 2020 Location Latitude Longitude © Mapbox © OpenSt…" at bounding box center [514, 248] width 1029 height 497
type input "-43.60788"
type input "172.59983"
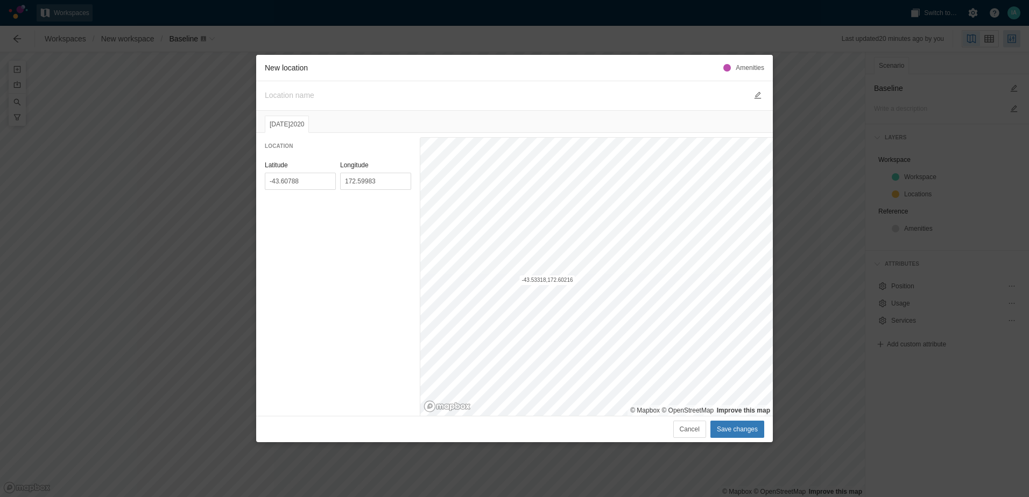
type input "-43.53318"
type input "172.60216"
type input "-43.52912"
type input "172.62930"
type input "-43.52834"
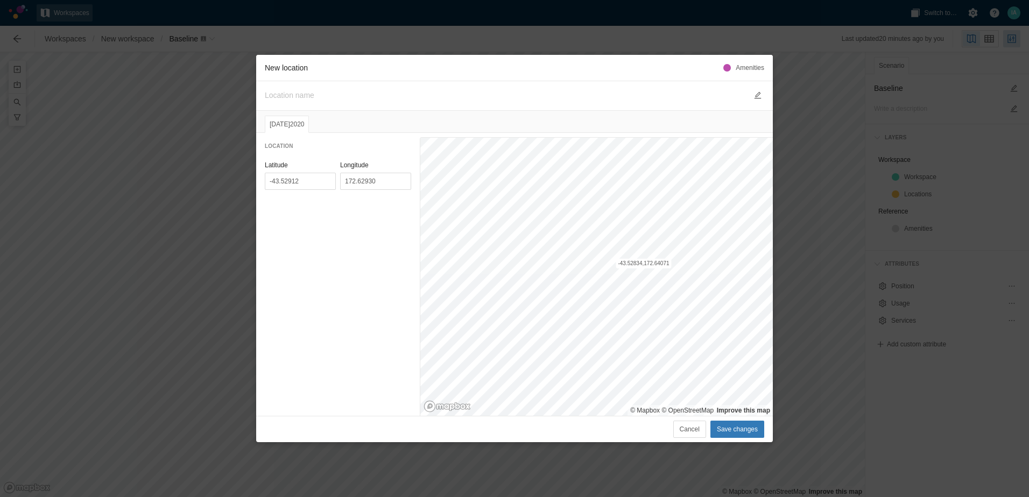
type input "172.64071"
click at [744, 427] on span "Save changes" at bounding box center [737, 429] width 41 height 11
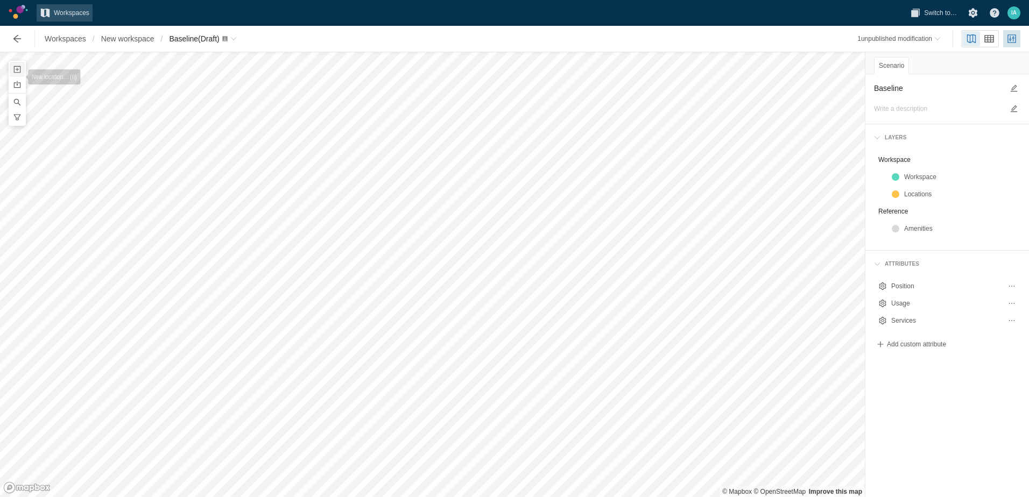
click at [17, 72] on span at bounding box center [17, 69] width 9 height 9
click at [80, 82] on div "Amenities" at bounding box center [92, 87] width 116 height 11
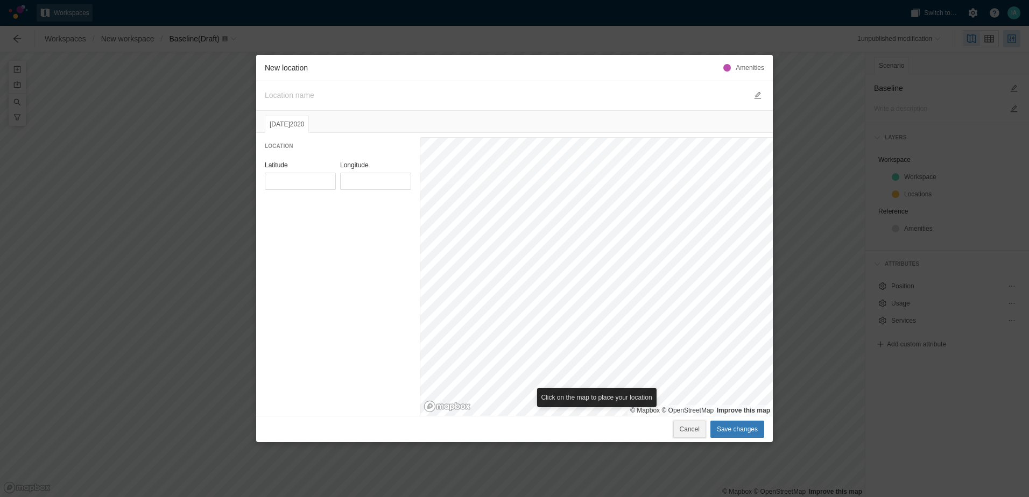
click at [689, 423] on button "Cancel" at bounding box center [689, 429] width 33 height 17
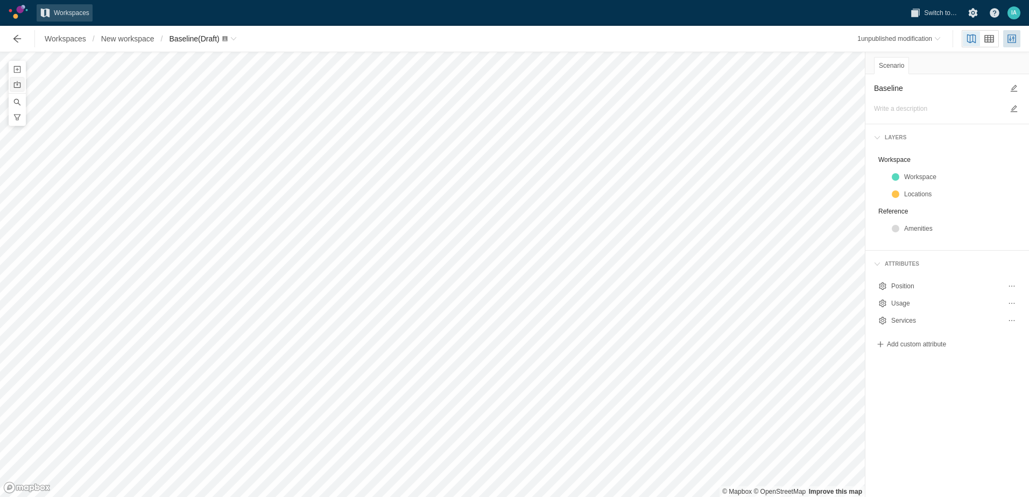
click at [19, 84] on span at bounding box center [17, 84] width 9 height 9
click at [19, 105] on span at bounding box center [17, 102] width 9 height 9
click at [18, 121] on span at bounding box center [17, 117] width 9 height 9
click at [16, 66] on span at bounding box center [17, 69] width 9 height 9
click at [913, 172] on div "Workspace" at bounding box center [960, 177] width 112 height 11
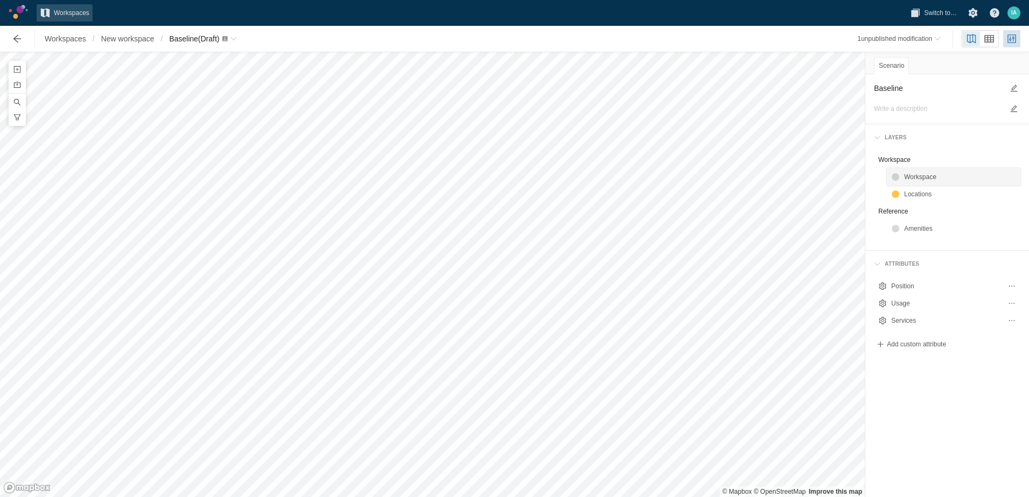
click at [913, 172] on div "Workspace" at bounding box center [960, 177] width 112 height 11
